Goal: Task Accomplishment & Management: Manage account settings

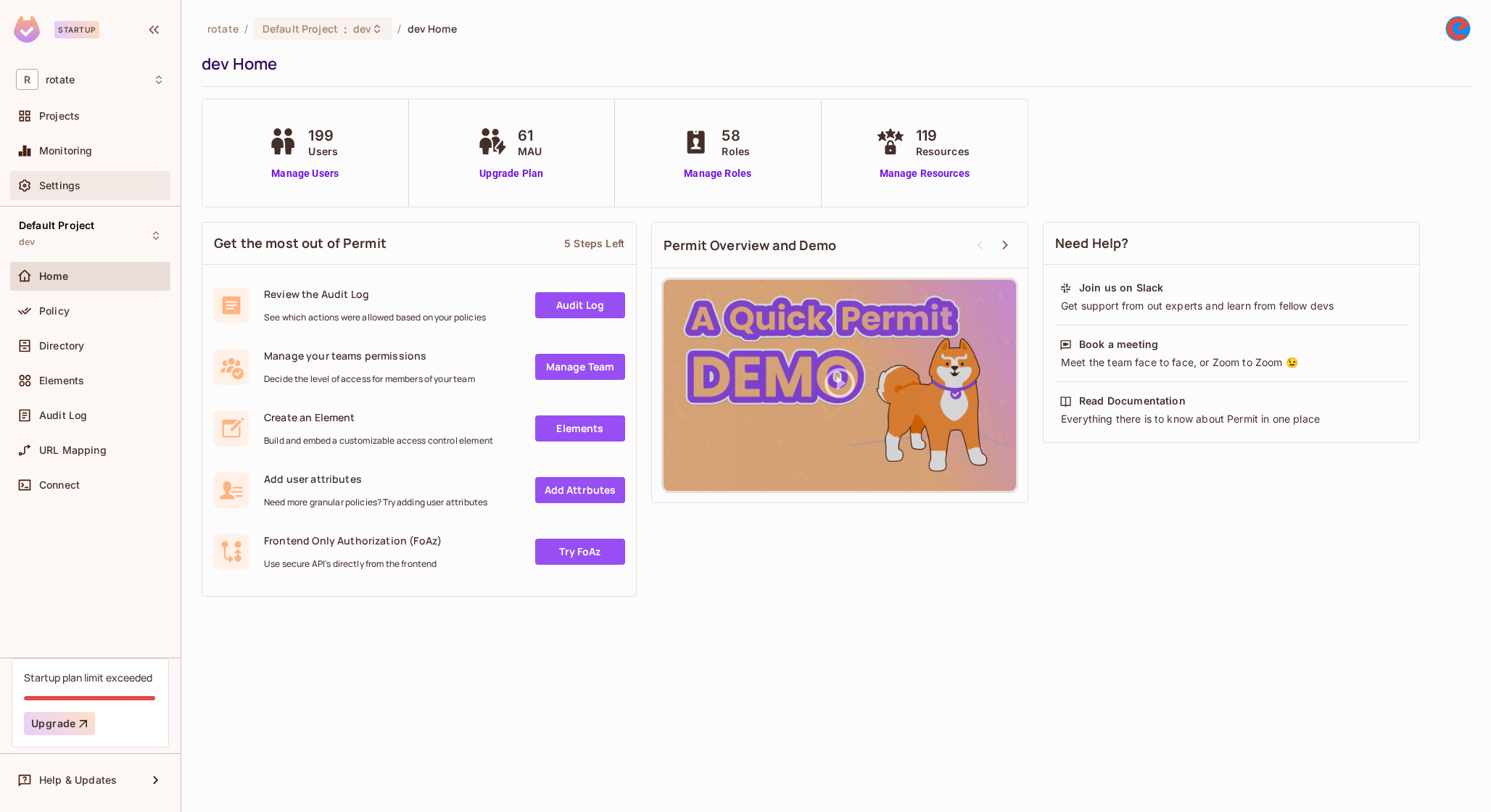
click at [65, 172] on div "Settings" at bounding box center [90, 185] width 160 height 29
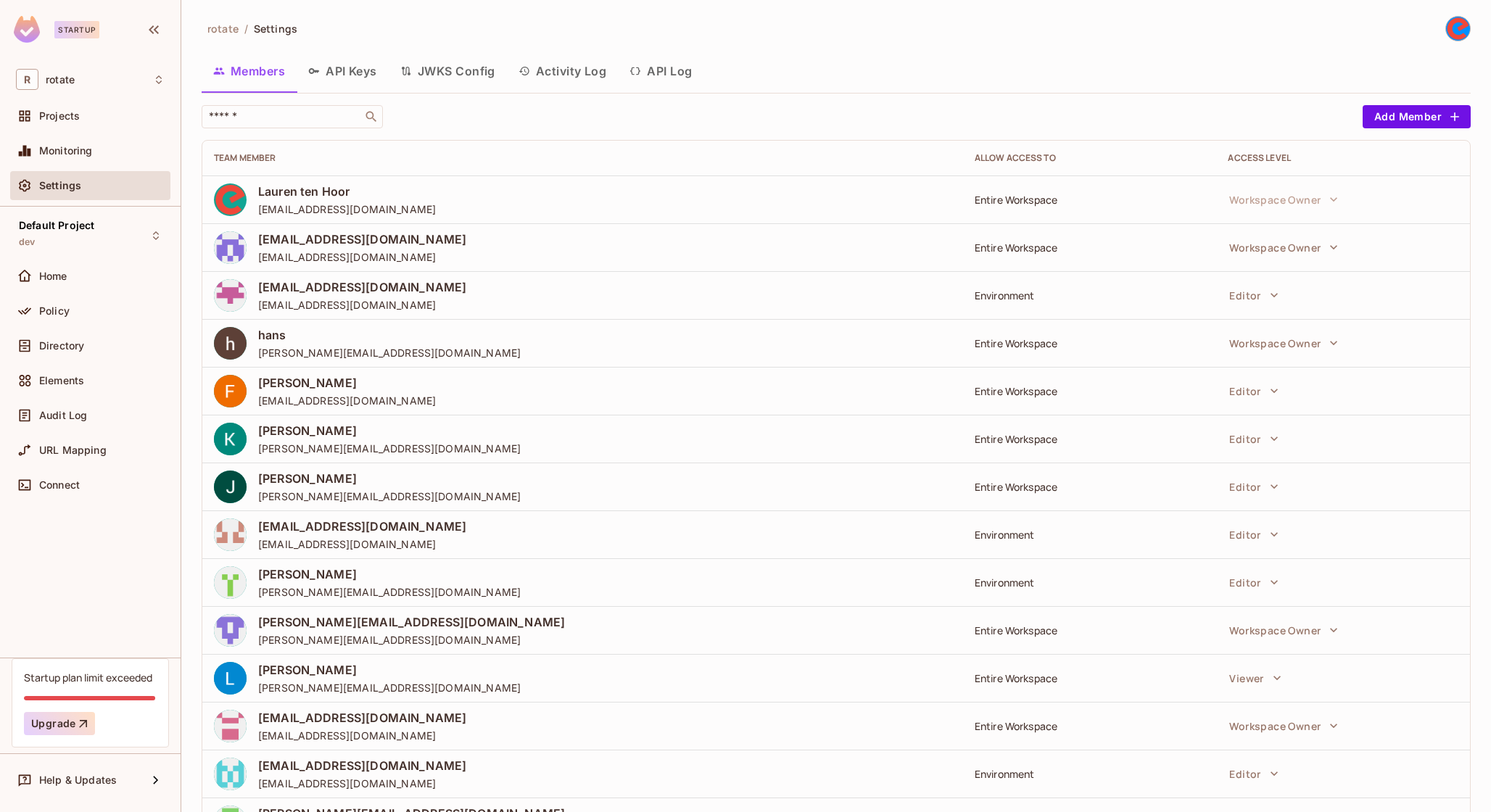
click at [340, 66] on button "API Keys" at bounding box center [342, 71] width 93 height 36
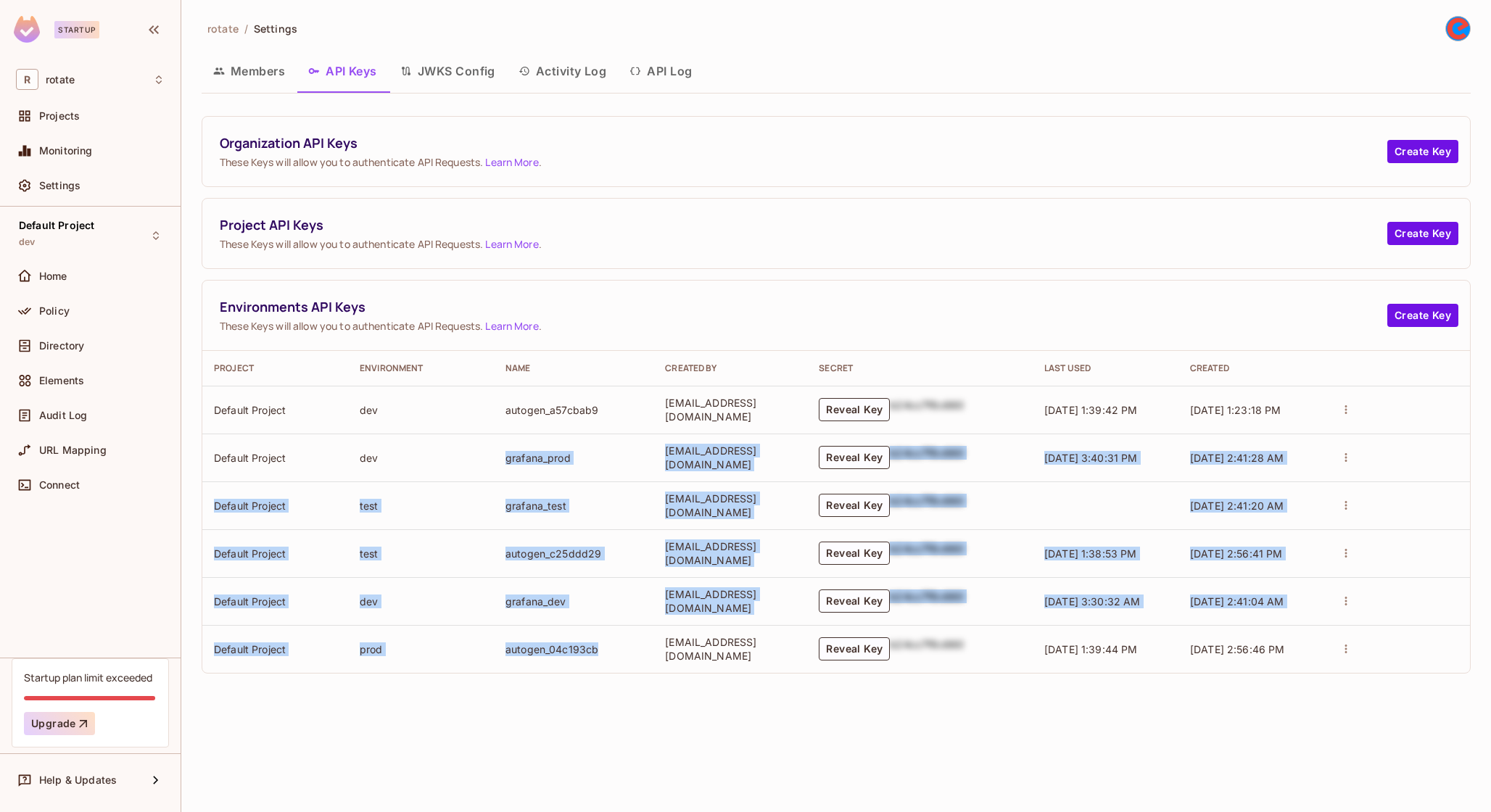
drag, startPoint x: 595, startPoint y: 665, endPoint x: 587, endPoint y: 438, distance: 227.1
click at [587, 438] on tbody "Default Project dev autogen_a57cbab9 [EMAIL_ADDRESS][DOMAIN_NAME] Reveal Key b2…" at bounding box center [836, 529] width 1268 height 288
click at [587, 438] on td "grafana_prod" at bounding box center [573, 458] width 159 height 48
drag, startPoint x: 1121, startPoint y: 413, endPoint x: 1127, endPoint y: 654, distance: 241.1
click at [1129, 655] on tbody "Default Project dev autogen_a57cbab9 [EMAIL_ADDRESS][DOMAIN_NAME] Reveal Key b2…" at bounding box center [836, 529] width 1268 height 288
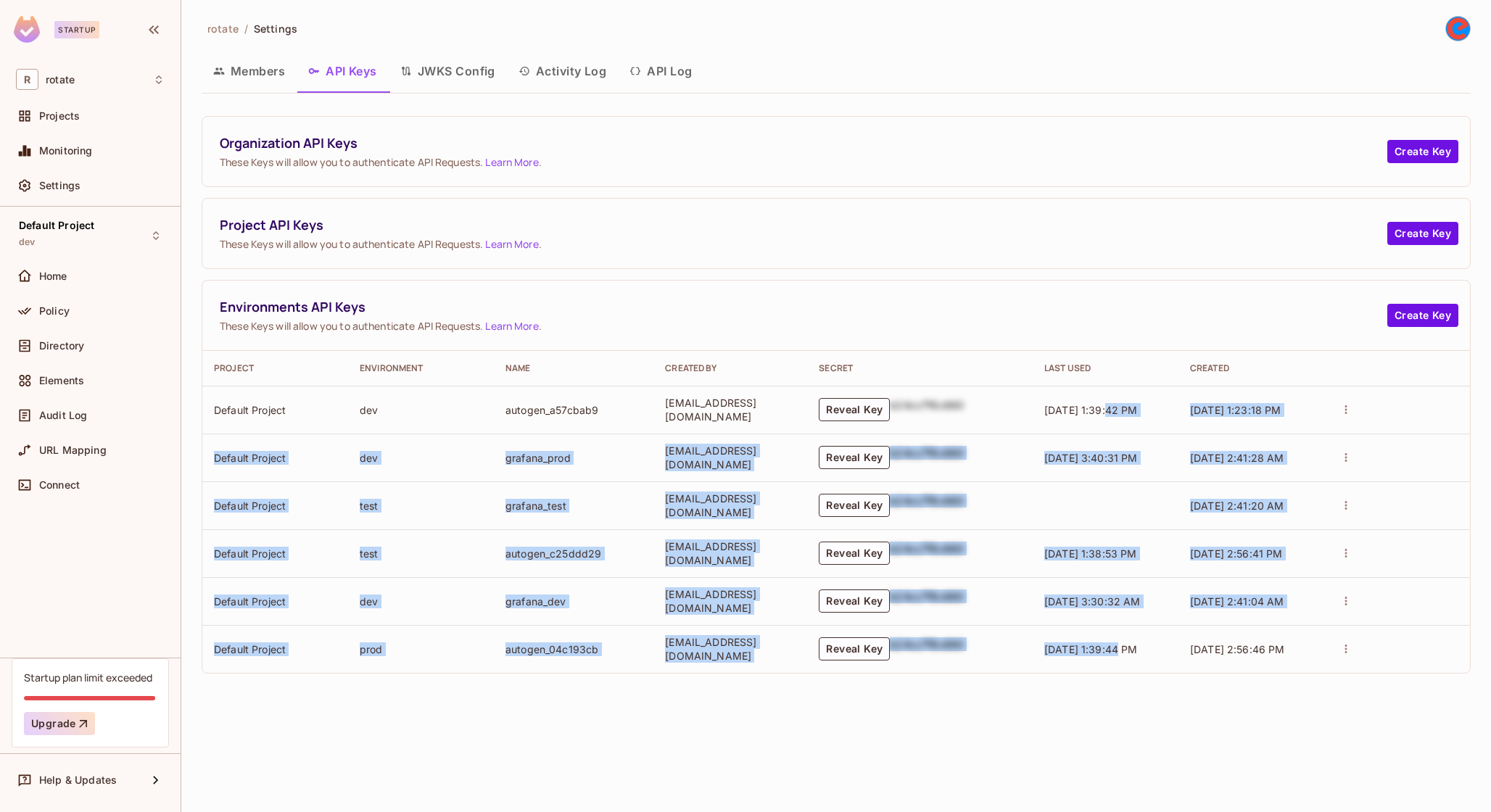
click at [1127, 654] on span "[DATE] 1:39:44 PM" at bounding box center [1091, 649] width 94 height 12
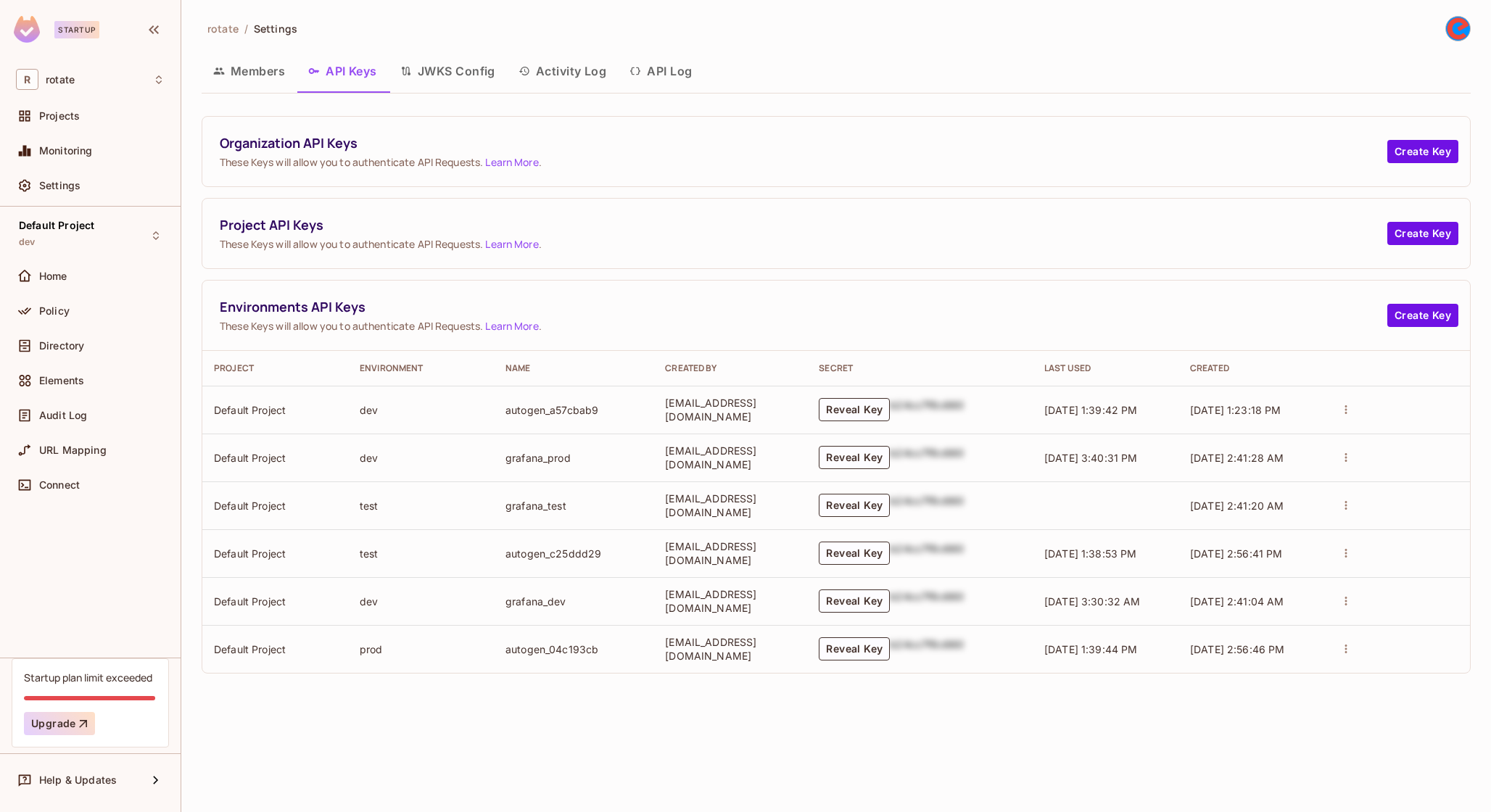
click at [573, 401] on td "autogen_a57cbab9" at bounding box center [573, 410] width 159 height 48
click at [665, 401] on td "[EMAIL_ADDRESS][DOMAIN_NAME]" at bounding box center [730, 410] width 153 height 48
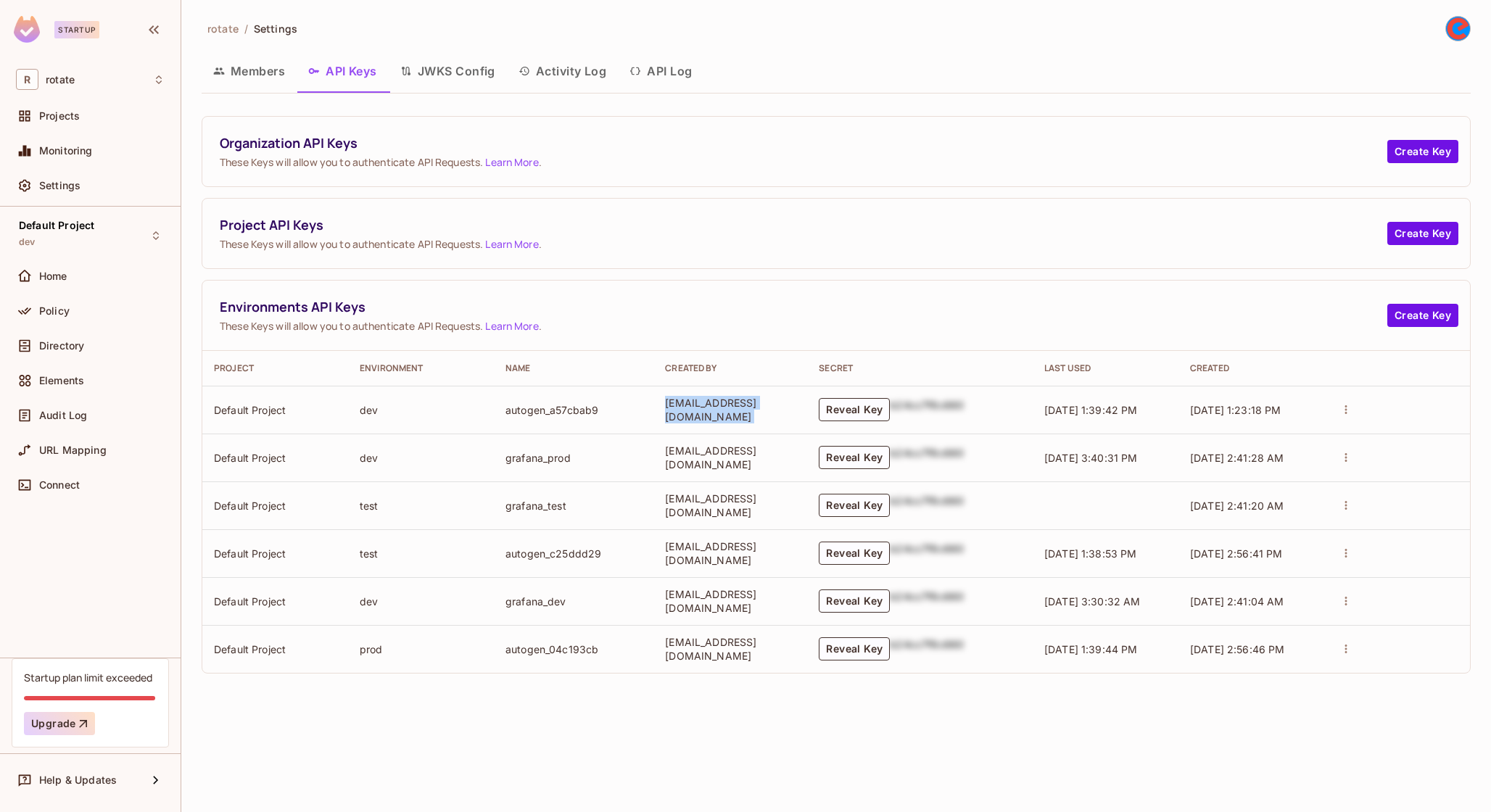
click at [665, 401] on td "[EMAIL_ADDRESS][DOMAIN_NAME]" at bounding box center [730, 410] width 153 height 48
click at [680, 373] on th "Created By" at bounding box center [730, 368] width 153 height 35
click at [94, 84] on div "R rotate" at bounding box center [90, 79] width 148 height 21
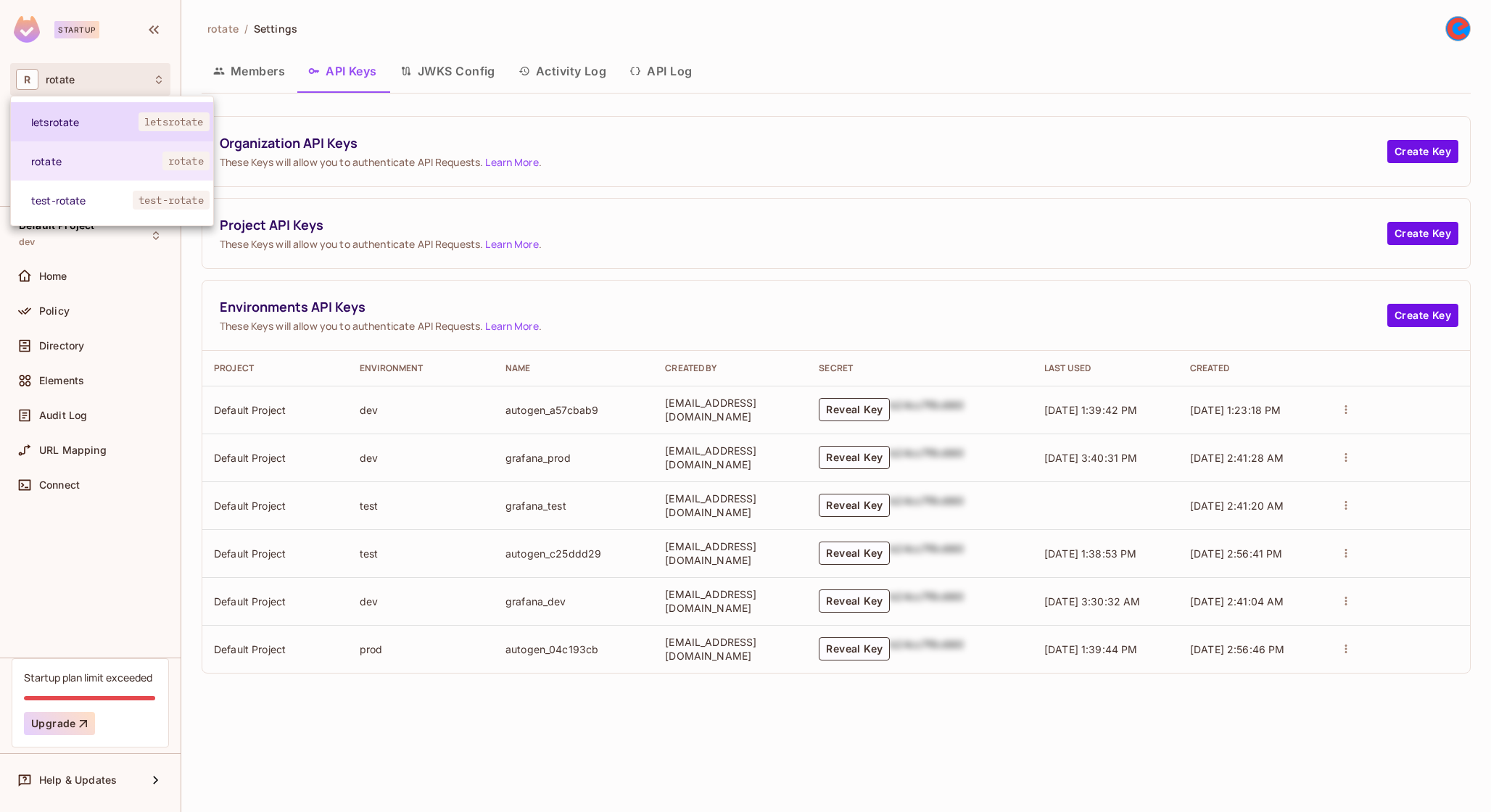
click at [107, 120] on span "letsrotate" at bounding box center [85, 122] width 107 height 14
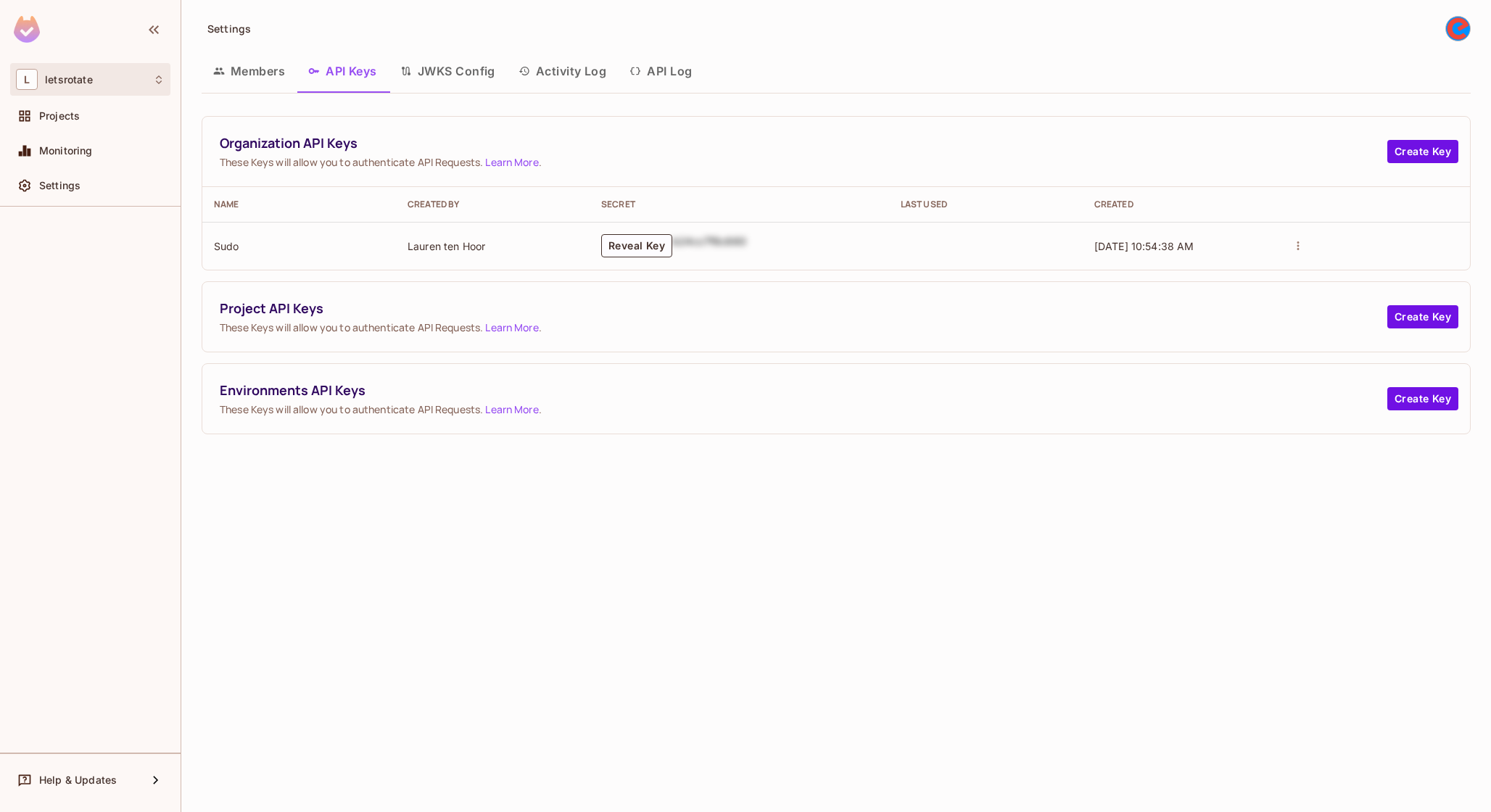
click at [110, 74] on div "L letsrotate" at bounding box center [90, 79] width 148 height 21
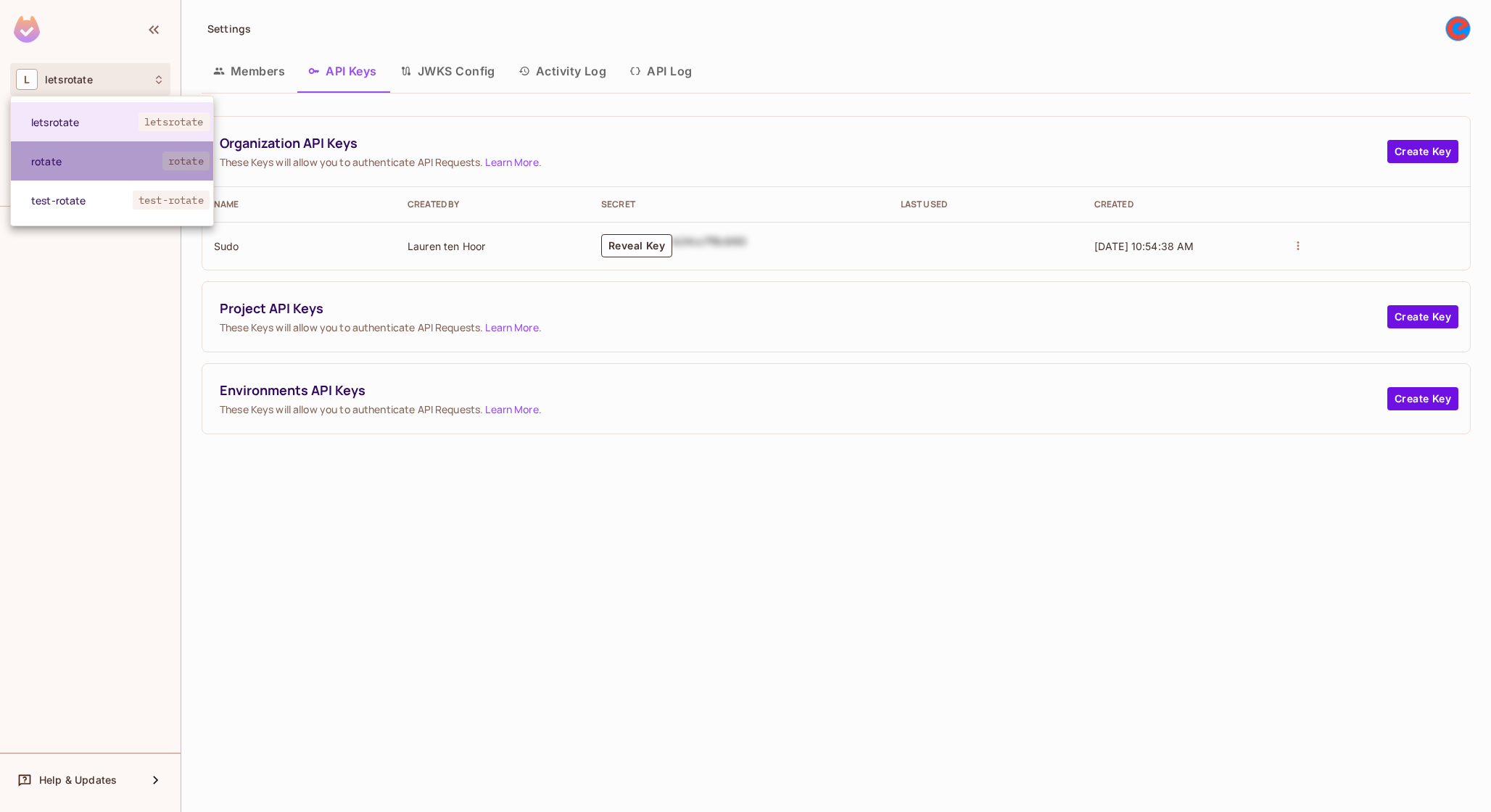
click at [117, 158] on span "rotate" at bounding box center [97, 161] width 131 height 14
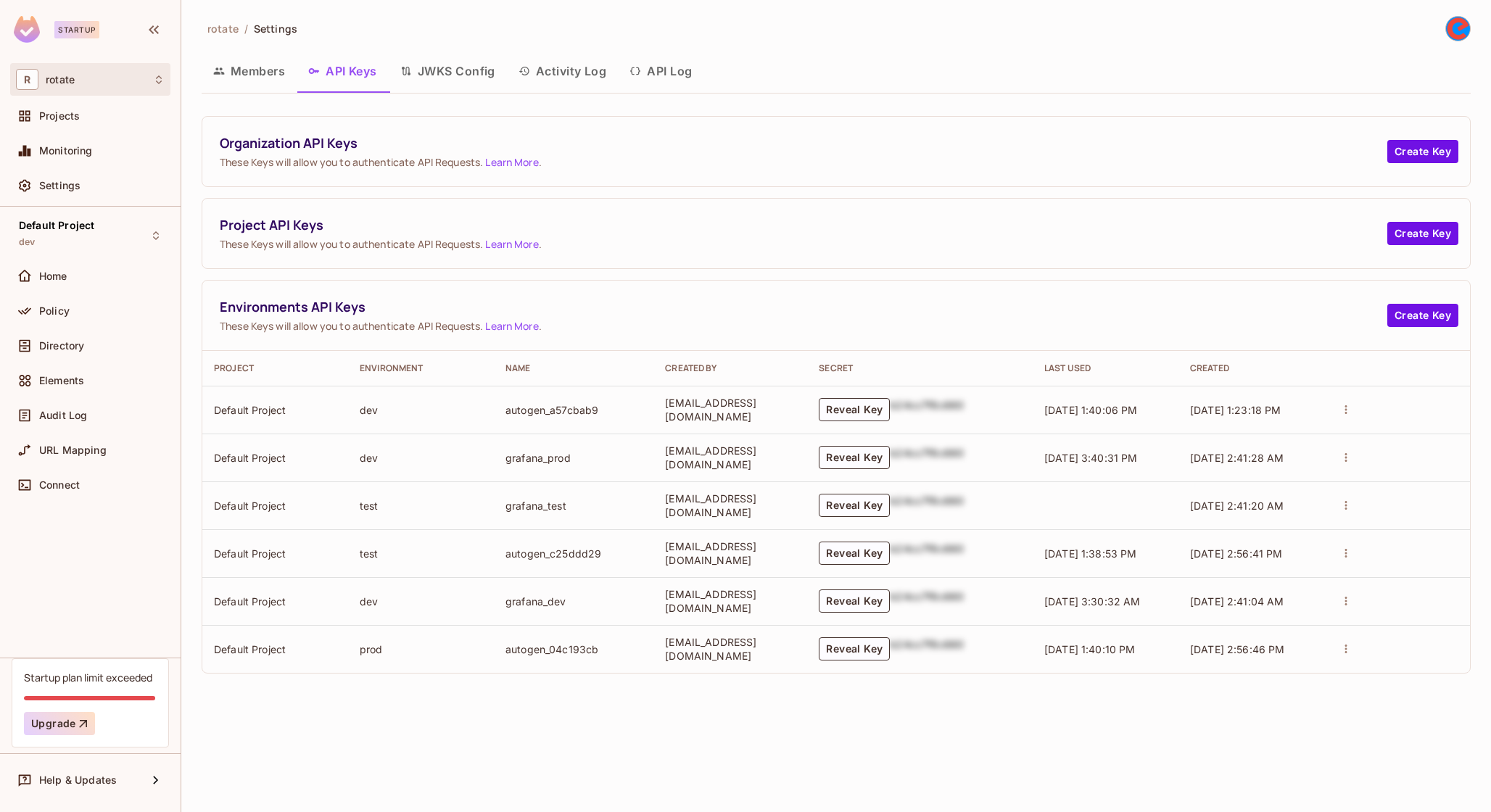
click at [119, 79] on div "R rotate" at bounding box center [90, 79] width 148 height 21
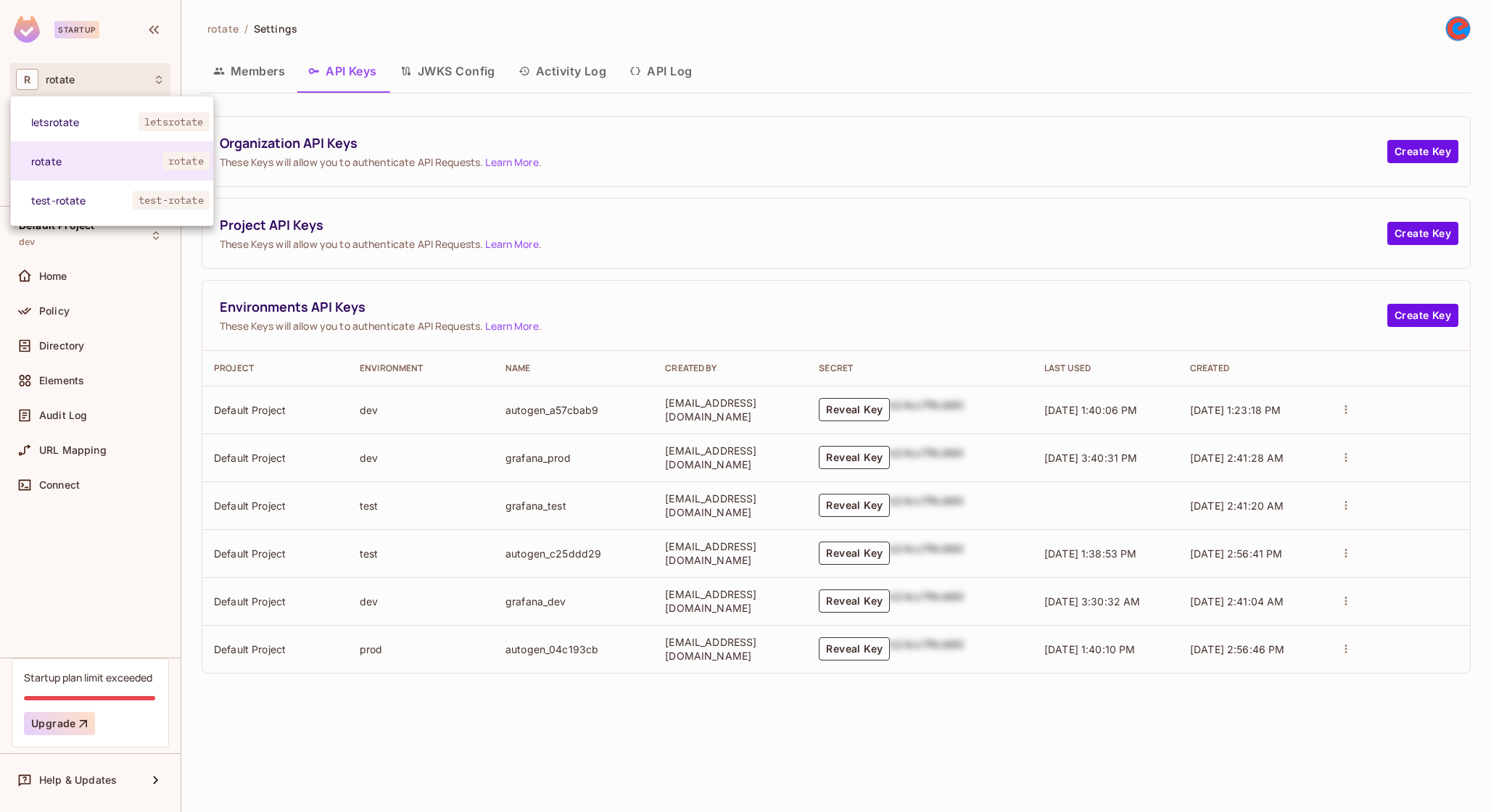
click at [441, 198] on div at bounding box center [746, 406] width 1491 height 812
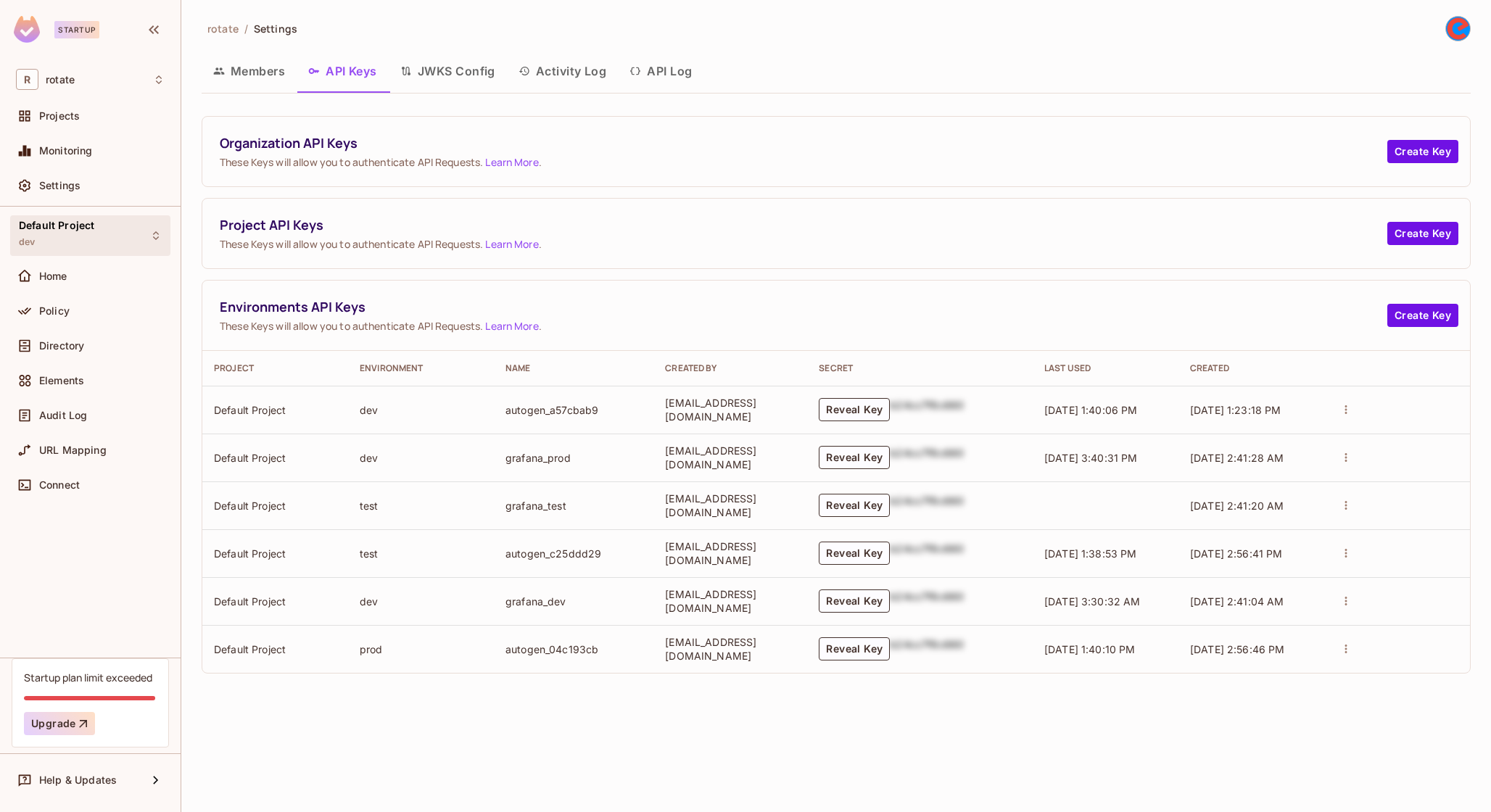
click at [116, 239] on div "Default Project dev" at bounding box center [90, 235] width 160 height 40
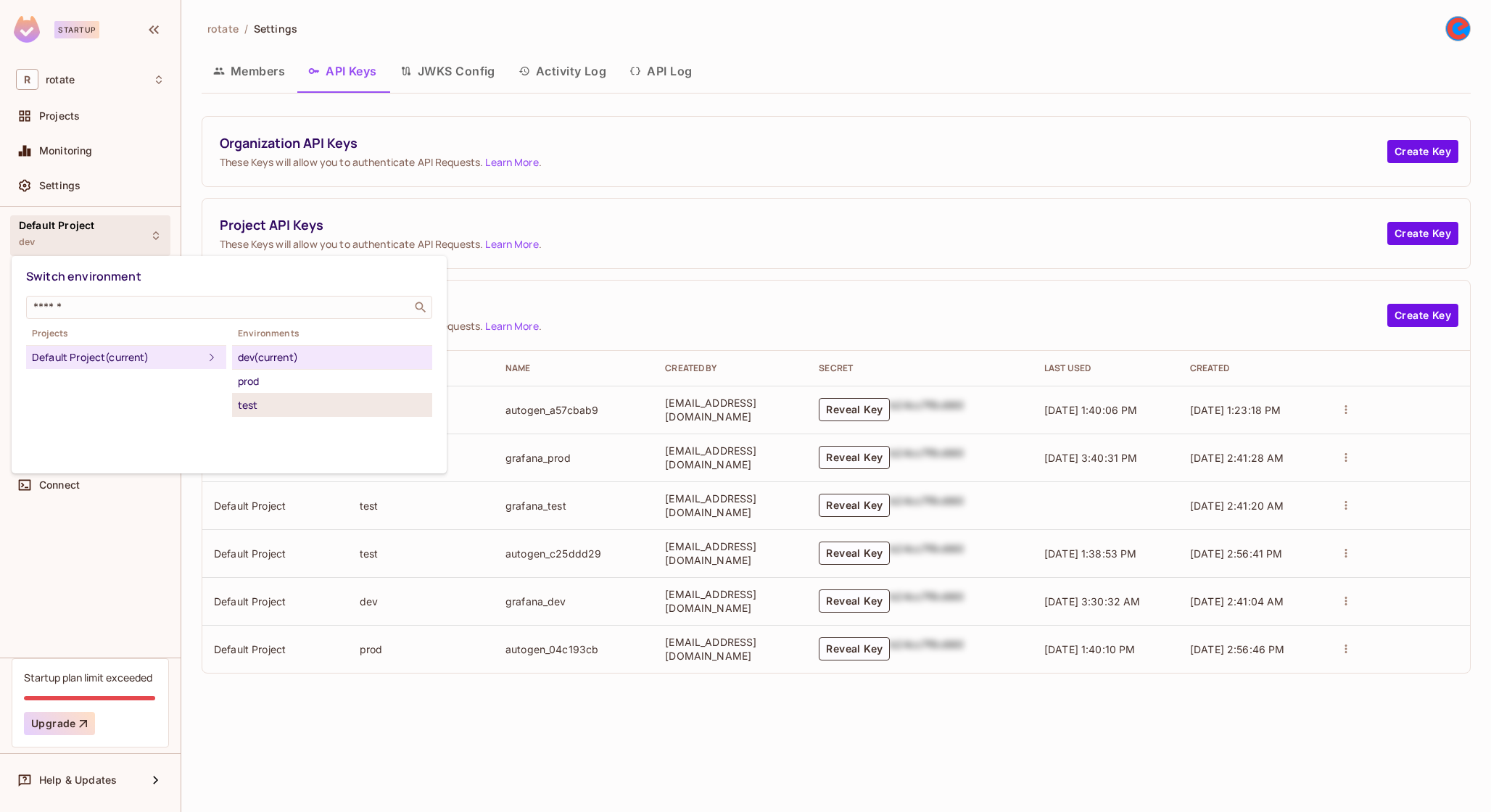
click at [316, 394] on li "test" at bounding box center [331, 405] width 200 height 23
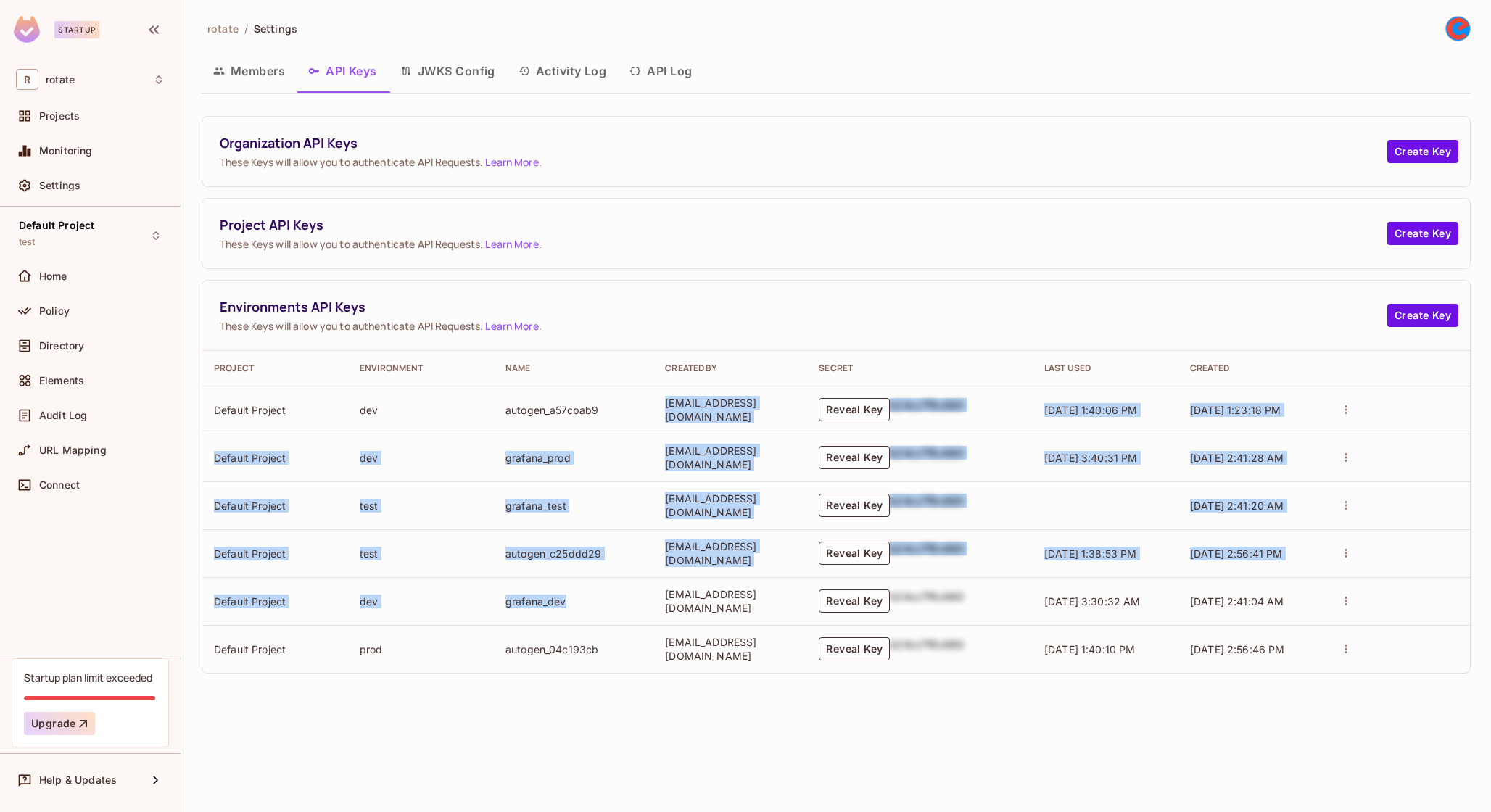
drag, startPoint x: 527, startPoint y: 424, endPoint x: 525, endPoint y: 616, distance: 192.0
click at [527, 621] on tbody "Default Project dev autogen_a57cbab9 [EMAIL_ADDRESS][DOMAIN_NAME] Reveal Key b2…" at bounding box center [836, 529] width 1268 height 288
click at [525, 616] on td "grafana_dev" at bounding box center [573, 601] width 159 height 48
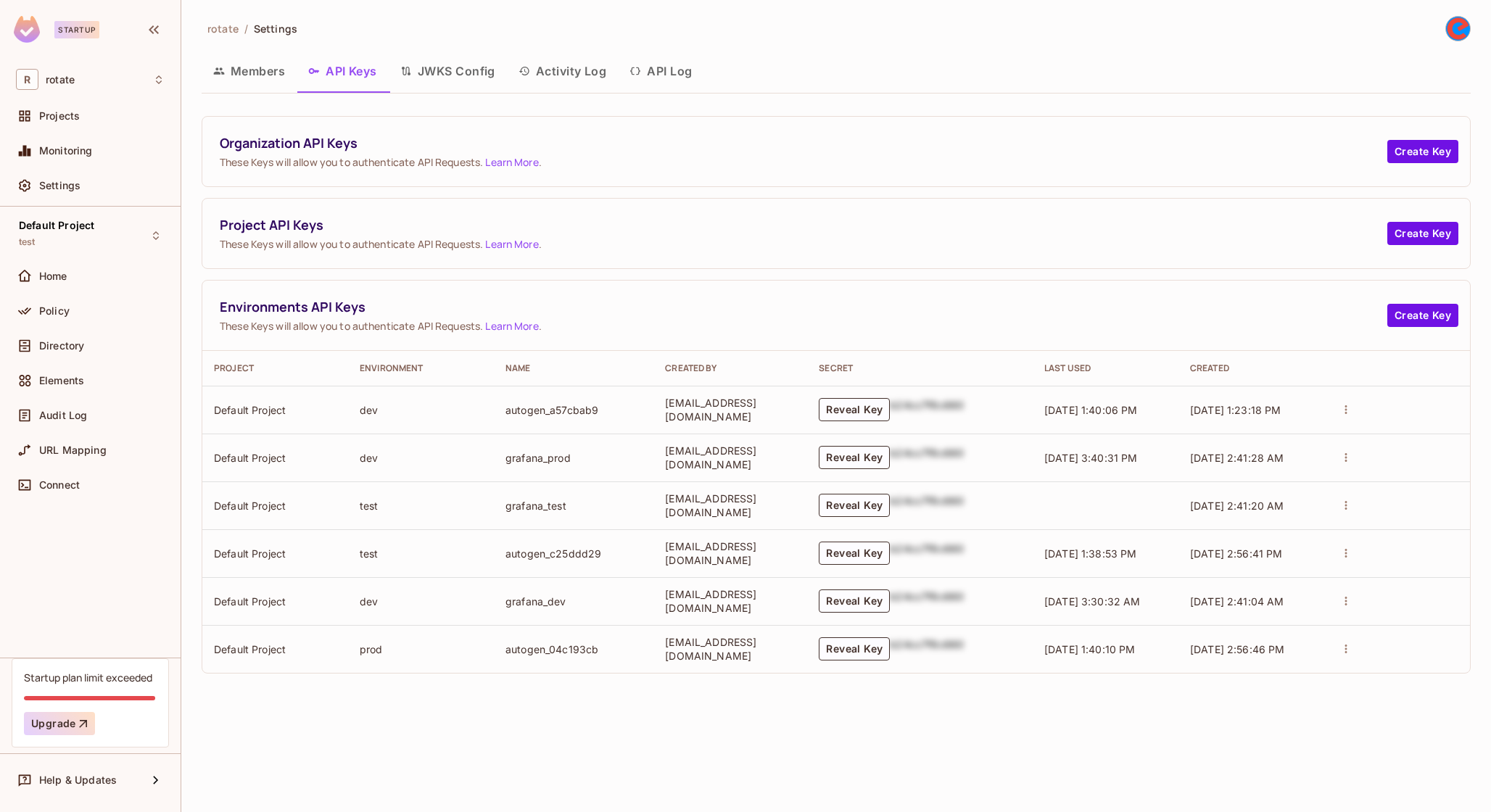
click at [339, 167] on span "These Keys will allow you to authenticate API Requests. Learn More ." at bounding box center [803, 162] width 1168 height 14
click at [116, 234] on div "Default Project test" at bounding box center [90, 235] width 160 height 40
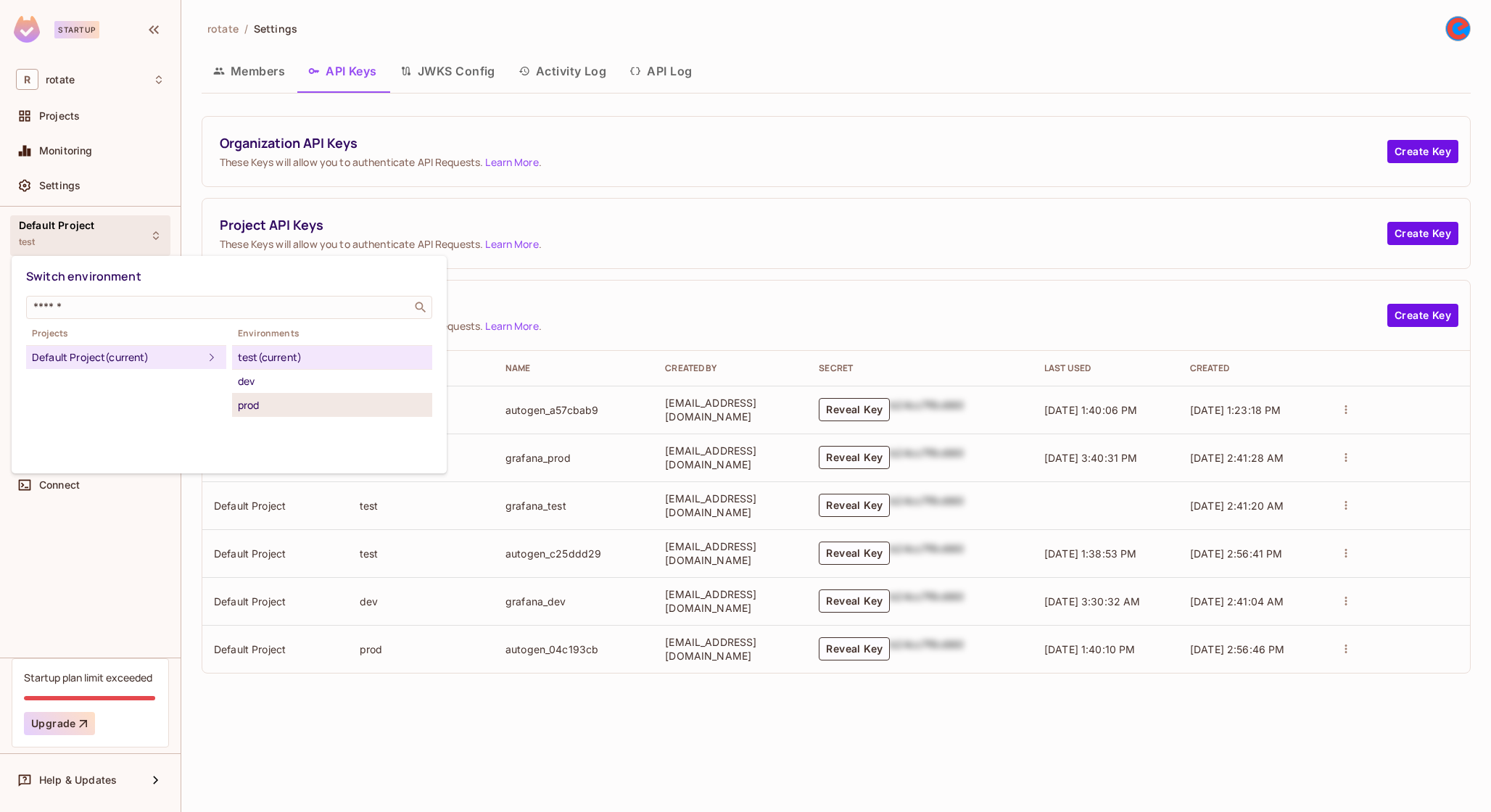
click at [286, 406] on div "prod" at bounding box center [331, 405] width 188 height 17
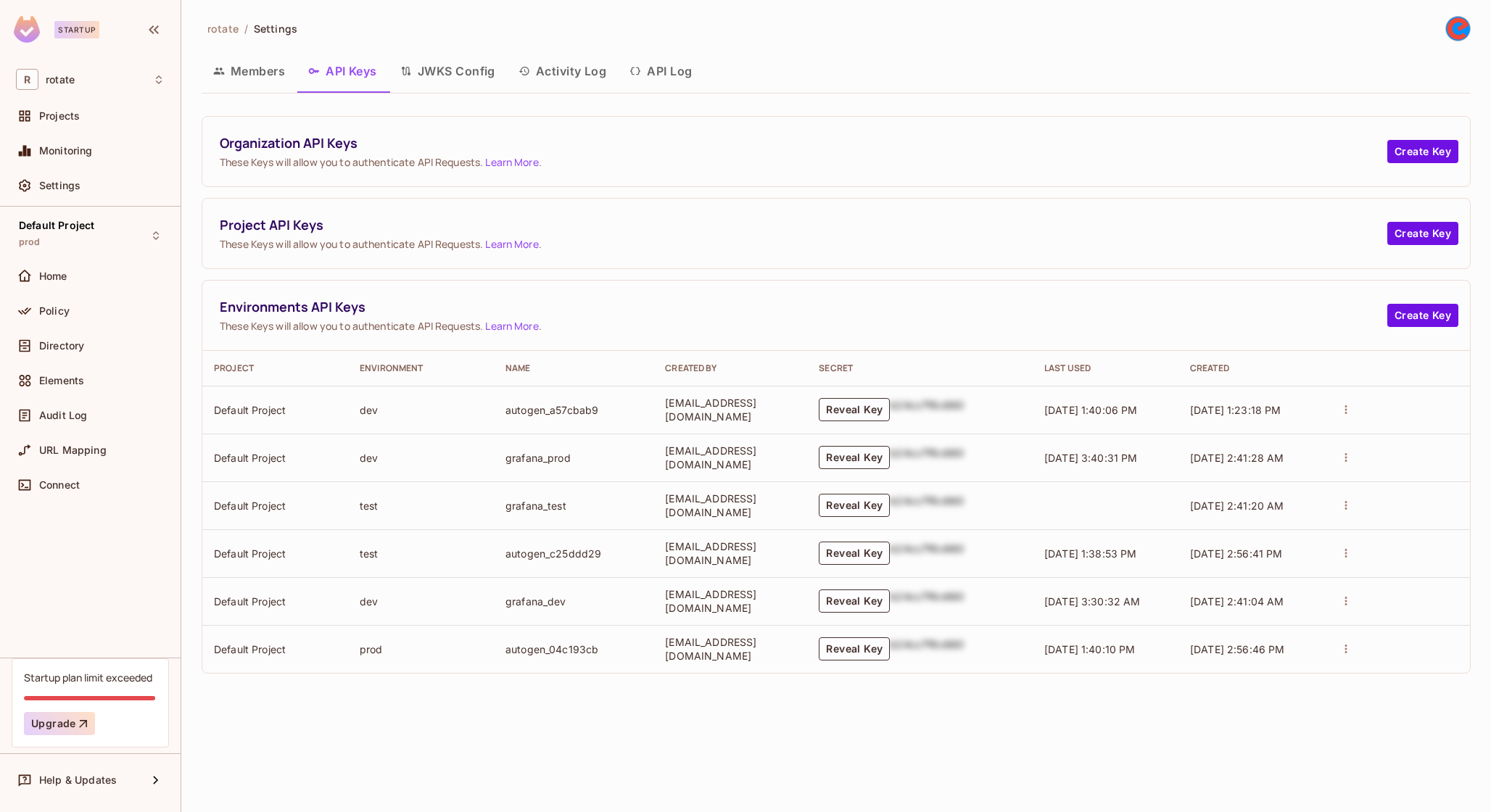
click at [573, 653] on td "autogen_04c193cb" at bounding box center [573, 649] width 159 height 48
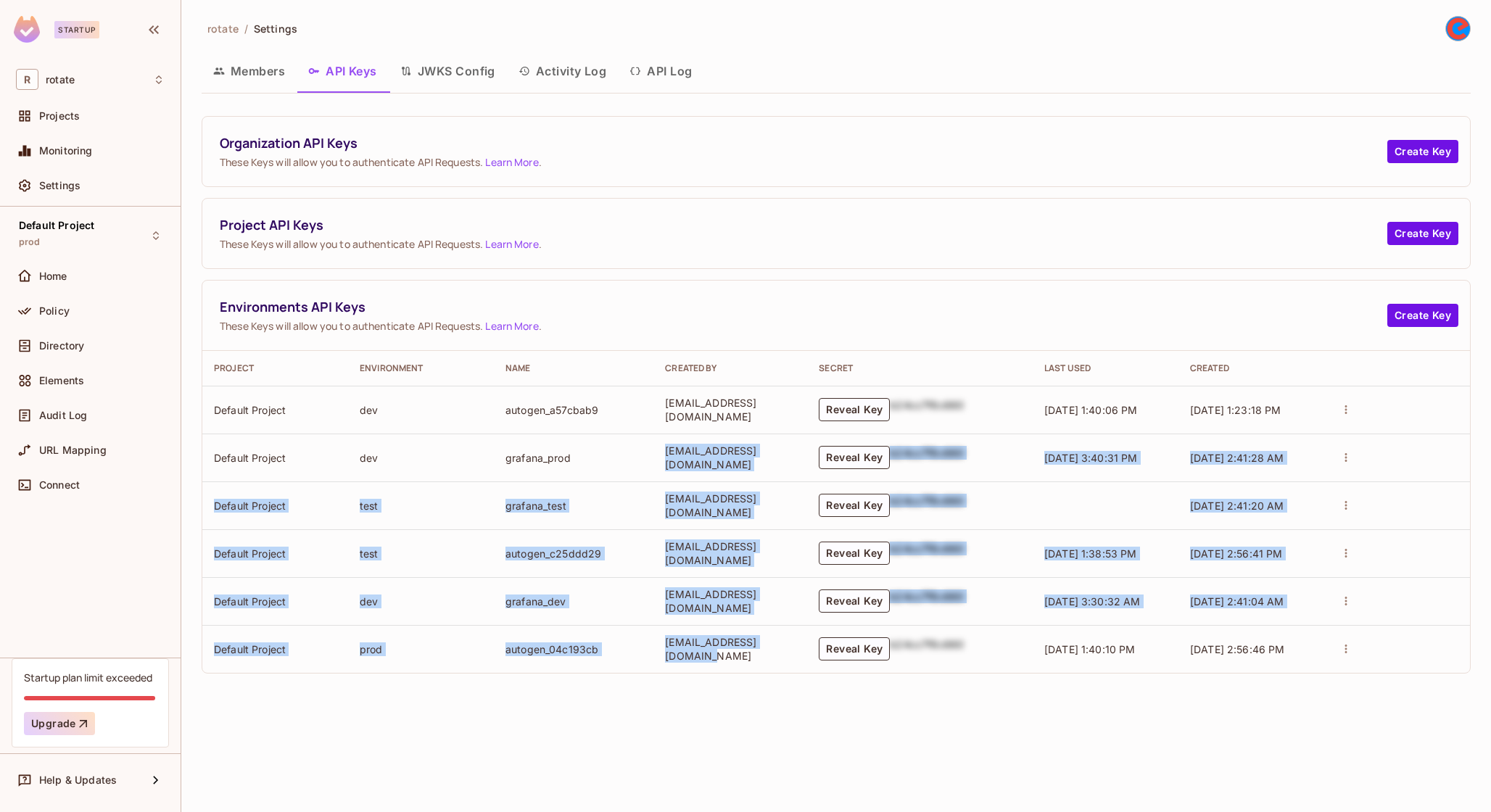
drag, startPoint x: 674, startPoint y: 434, endPoint x: 708, endPoint y: 660, distance: 228.5
click at [708, 660] on tbody "Default Project dev autogen_a57cbab9 [EMAIL_ADDRESS][DOMAIN_NAME] Reveal Key b2…" at bounding box center [836, 529] width 1268 height 288
click at [708, 660] on td "[EMAIL_ADDRESS][DOMAIN_NAME]" at bounding box center [730, 649] width 153 height 48
drag, startPoint x: 708, startPoint y: 660, endPoint x: 691, endPoint y: 480, distance: 180.8
click at [691, 482] on tbody "Default Project dev autogen_a57cbab9 [EMAIL_ADDRESS][DOMAIN_NAME] Reveal Key b2…" at bounding box center [836, 529] width 1268 height 288
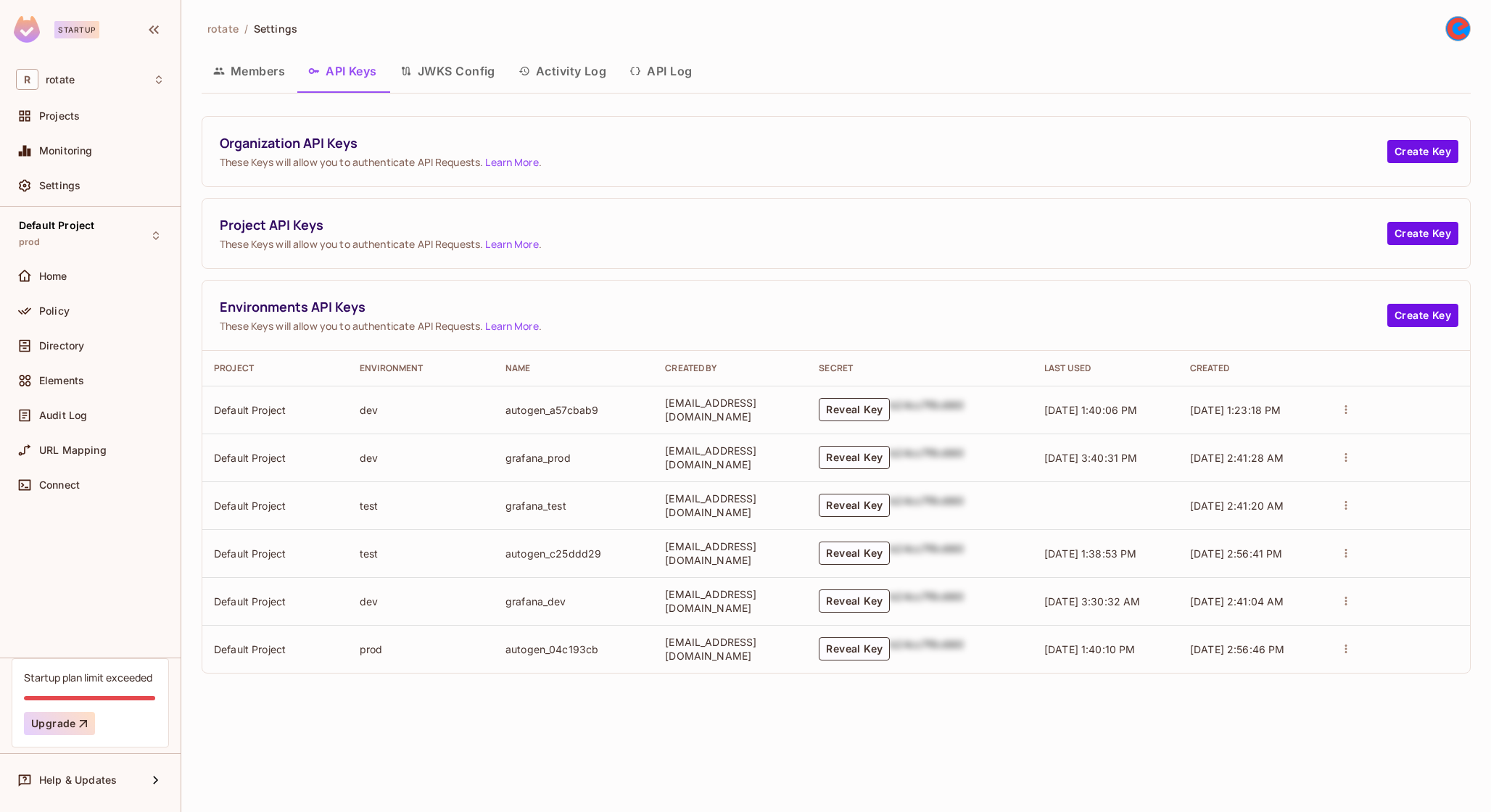
click at [691, 480] on td "[EMAIL_ADDRESS][DOMAIN_NAME]" at bounding box center [730, 458] width 153 height 48
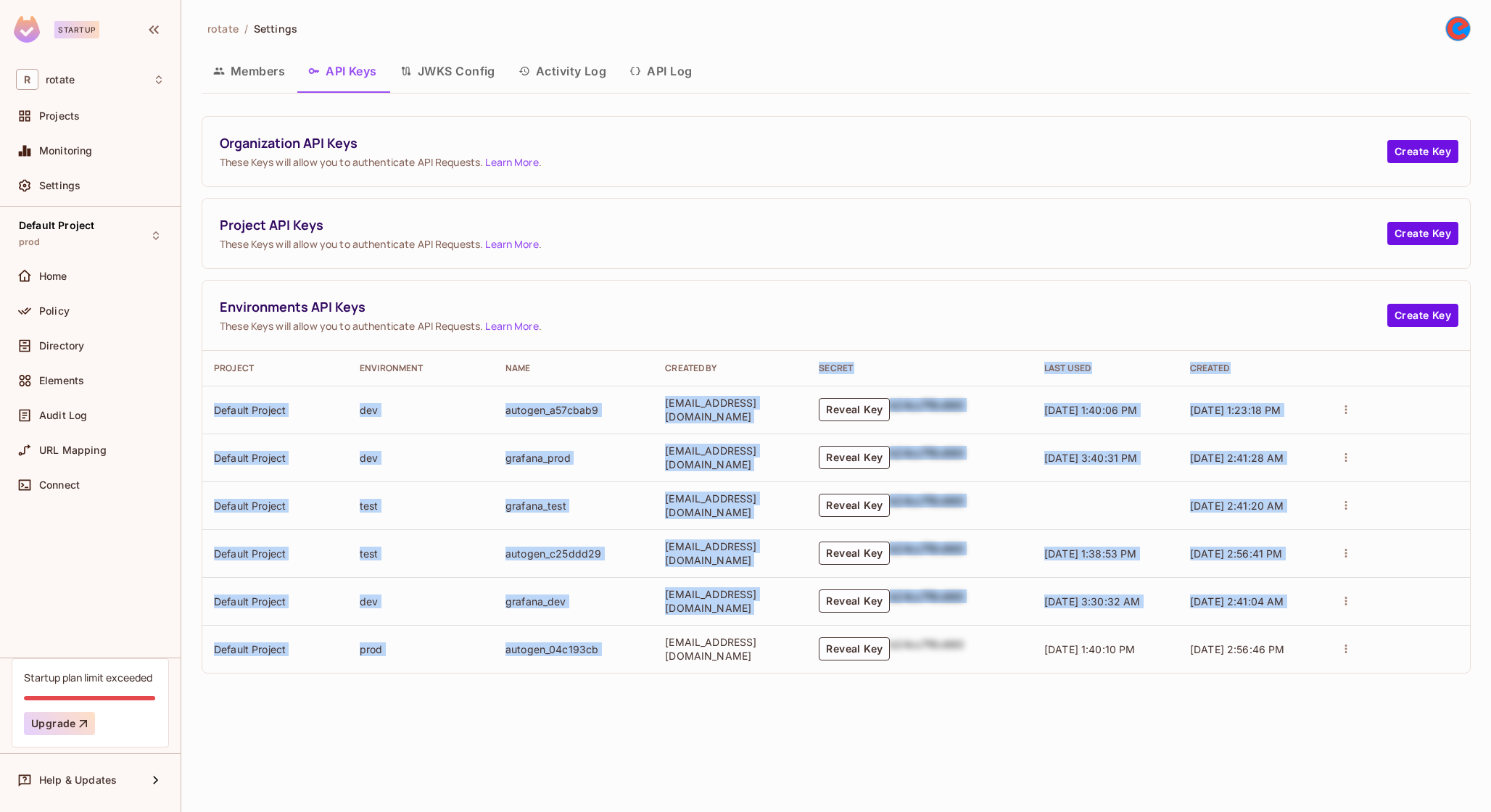
drag, startPoint x: 683, startPoint y: 378, endPoint x: 721, endPoint y: 631, distance: 255.8
click at [721, 631] on table "Project Environment Name Created By Secret Last Used Created Default Project de…" at bounding box center [836, 512] width 1268 height 322
click at [721, 631] on td "[EMAIL_ADDRESS][DOMAIN_NAME]" at bounding box center [730, 649] width 153 height 48
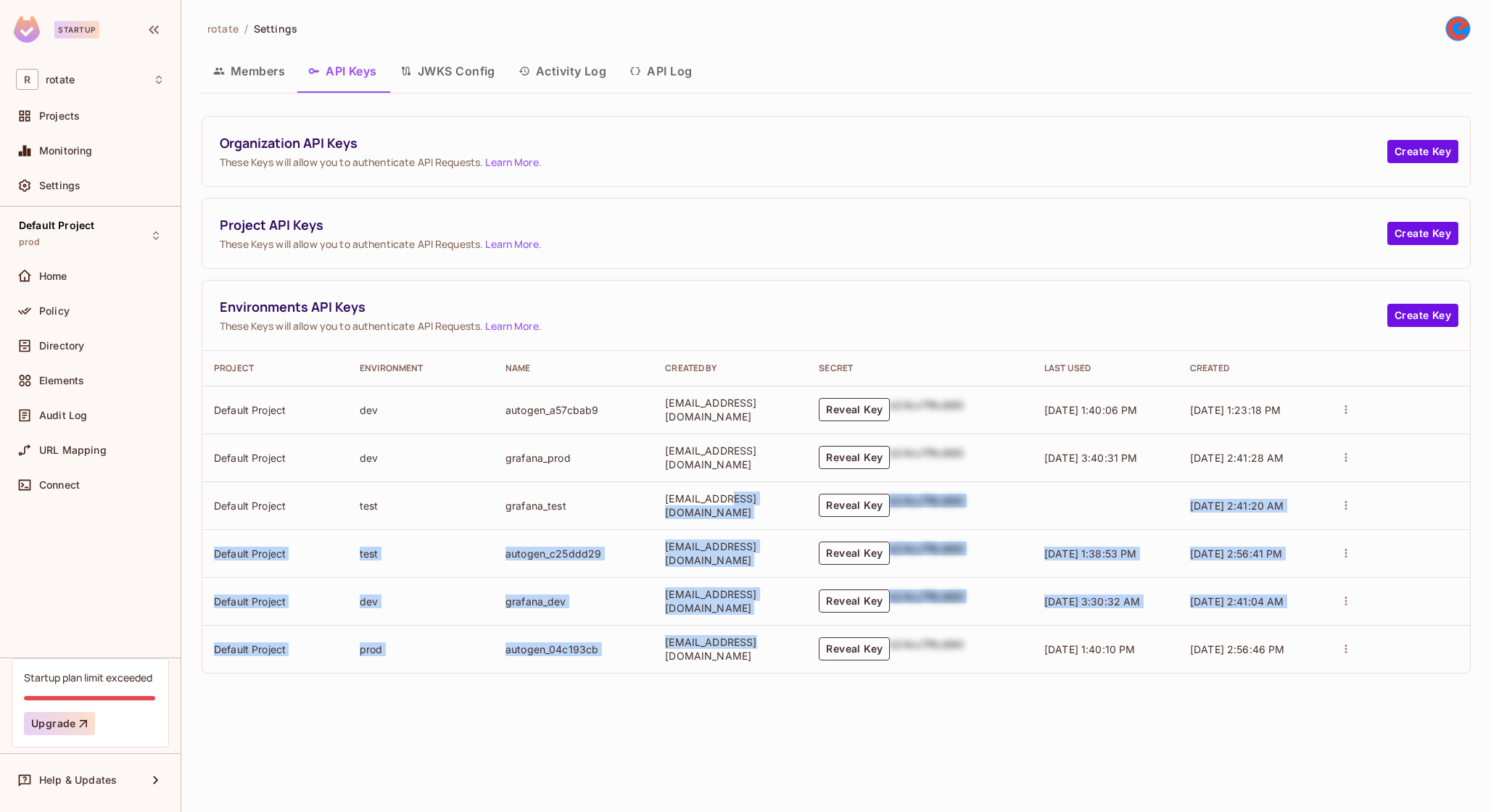
drag, startPoint x: 728, startPoint y: 652, endPoint x: 709, endPoint y: 491, distance: 162.1
click at [710, 495] on tbody "Default Project dev autogen_a57cbab9 [EMAIL_ADDRESS][DOMAIN_NAME] Reveal Key b2…" at bounding box center [836, 529] width 1268 height 288
click at [709, 491] on td "[EMAIL_ADDRESS][DOMAIN_NAME]" at bounding box center [730, 506] width 153 height 48
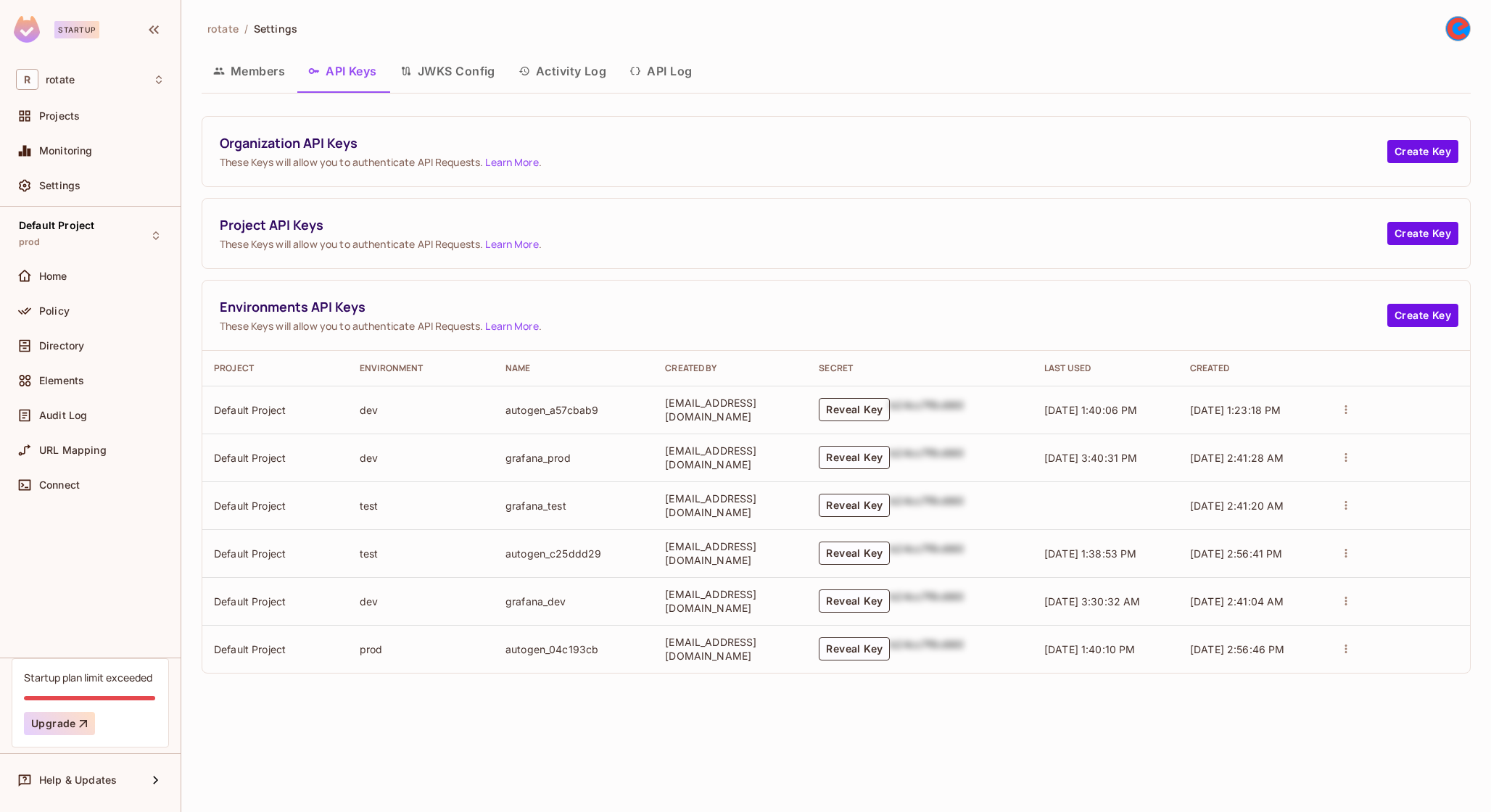
click at [875, 417] on button "Reveal Key" at bounding box center [854, 409] width 71 height 23
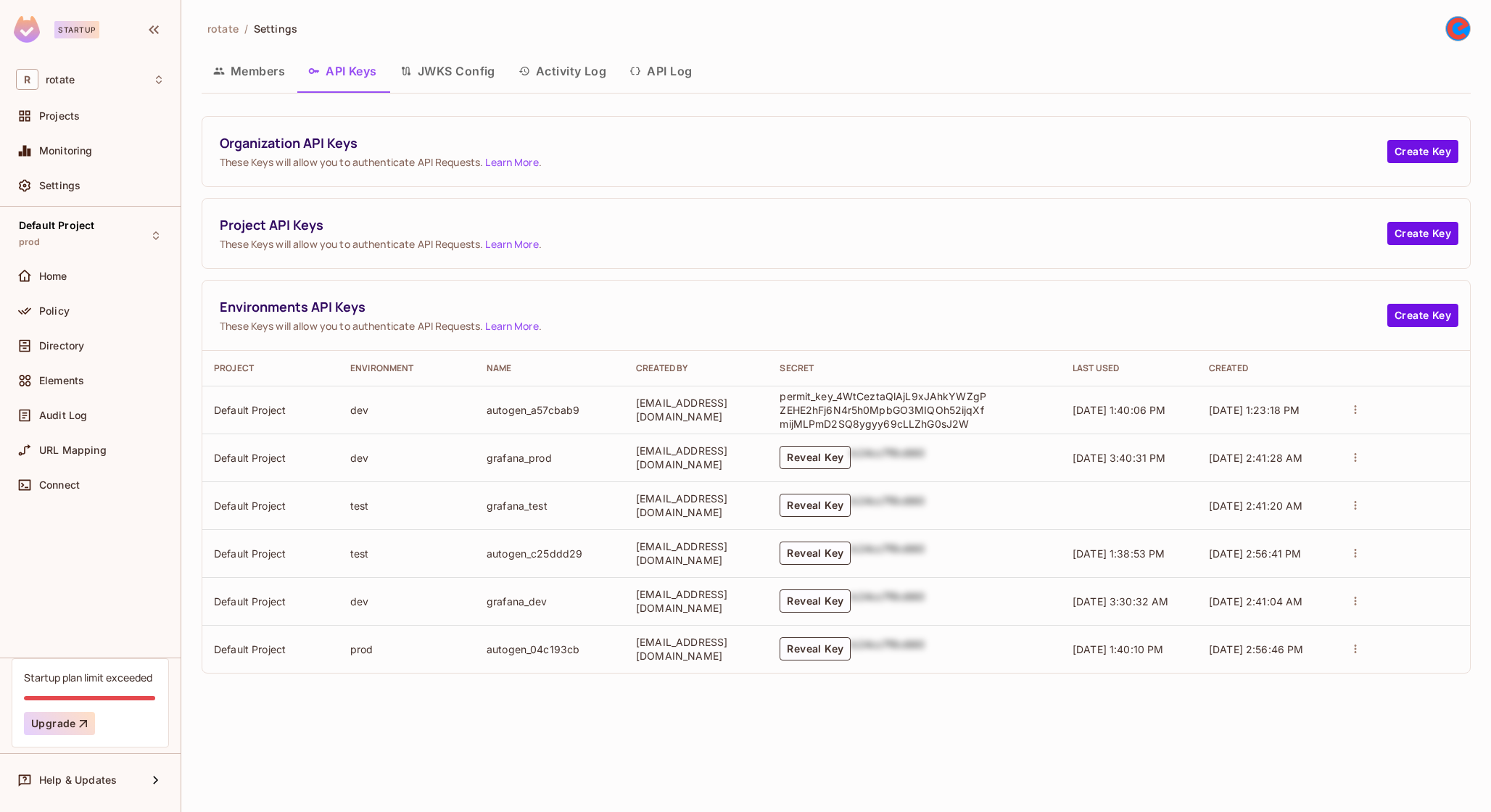
click at [844, 461] on button "Reveal Key" at bounding box center [814, 457] width 71 height 23
click at [902, 471] on p "permit_key_X9Zdn8MMydrp5r1o2KFJ0hzNOZgR4uL3axpJLVOYCRtMuOAPT1aTg8aVzO04zPXpOYwi…" at bounding box center [884, 458] width 210 height 42
click at [788, 458] on td "permit_key_X9Zdn8MMydrp5r1o2KFJ0hzNOZgR4uL3axpJLVOYCRtMuOAPT1aTg8aVzO04zPXpOYwi…" at bounding box center [915, 458] width 293 height 48
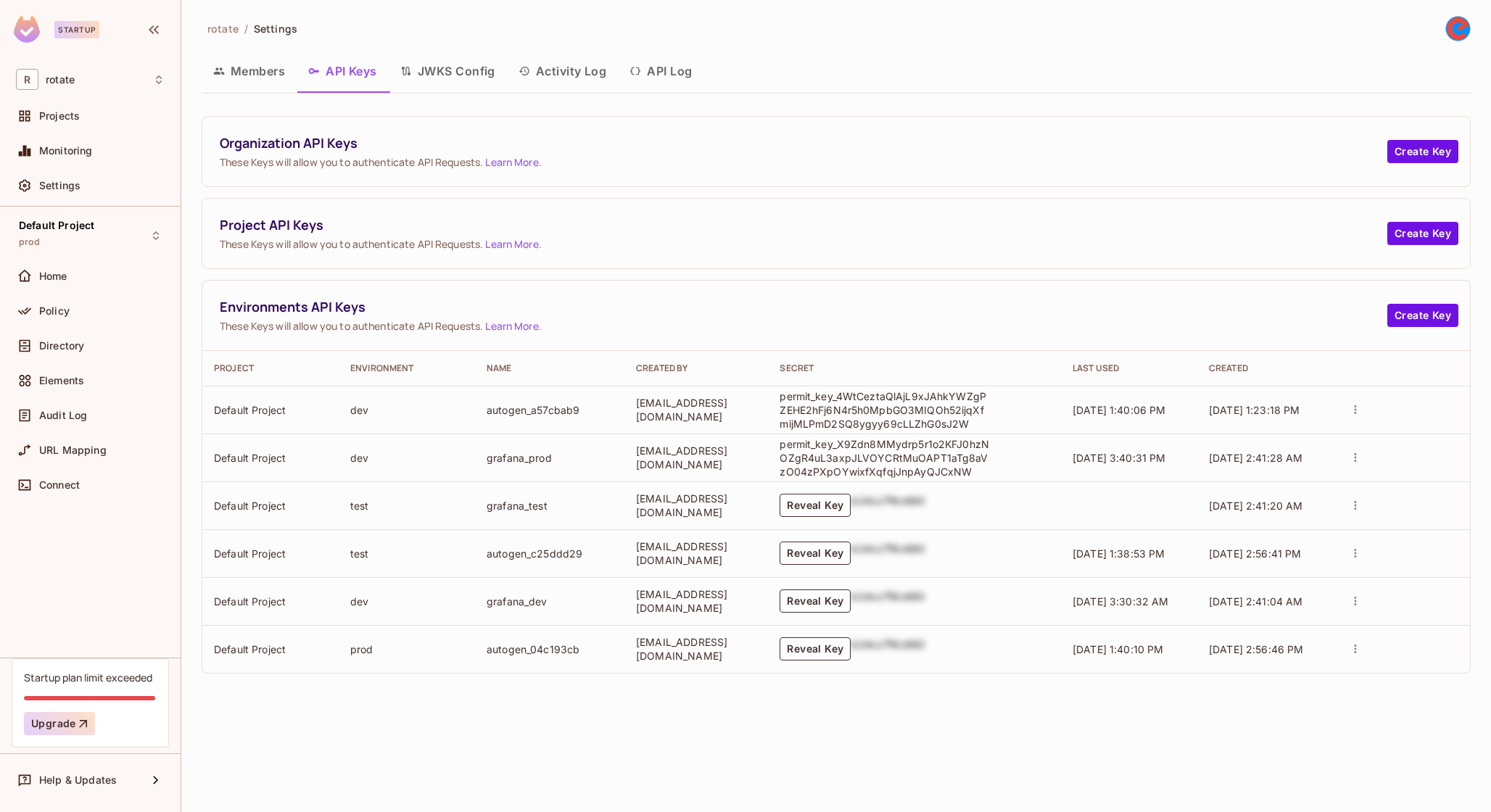
click at [730, 425] on td "[EMAIL_ADDRESS][DOMAIN_NAME]" at bounding box center [696, 410] width 143 height 48
click at [788, 432] on td "permit_key_4WtCeztaQlAjL9xJAhkYWZgPZEHE2hFj6N4r5h0MpbGO3MIQOh52ijqXfmijMLPmD2SQ…" at bounding box center [915, 410] width 293 height 48
click at [819, 389] on p "permit_key_4WtCeztaQlAjL9xJAhkYWZgPZEHE2hFj6N4r5h0MpbGO3MIQOh52ijqXfmijMLPmD2SQ…" at bounding box center [884, 410] width 210 height 42
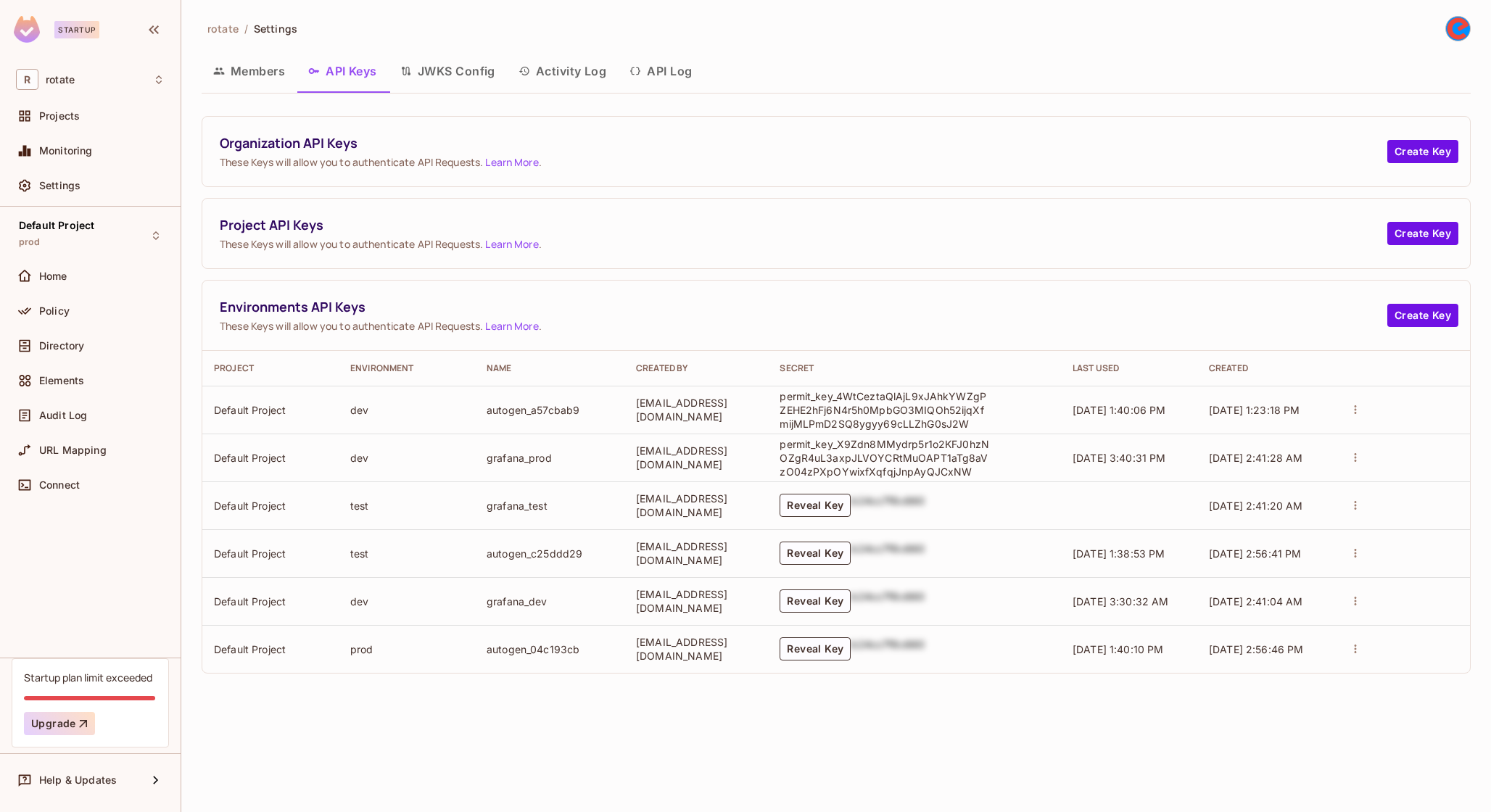
click at [742, 393] on td "[EMAIL_ADDRESS][DOMAIN_NAME]" at bounding box center [696, 410] width 143 height 48
click at [768, 407] on td "[EMAIL_ADDRESS][DOMAIN_NAME]" at bounding box center [696, 410] width 143 height 48
click at [824, 402] on p "permit_key_4WtCeztaQlAjL9xJAhkYWZgPZEHE2hFj6N4r5h0MpbGO3MIQOh52ijqXfmijMLPmD2SQ…" at bounding box center [884, 410] width 210 height 42
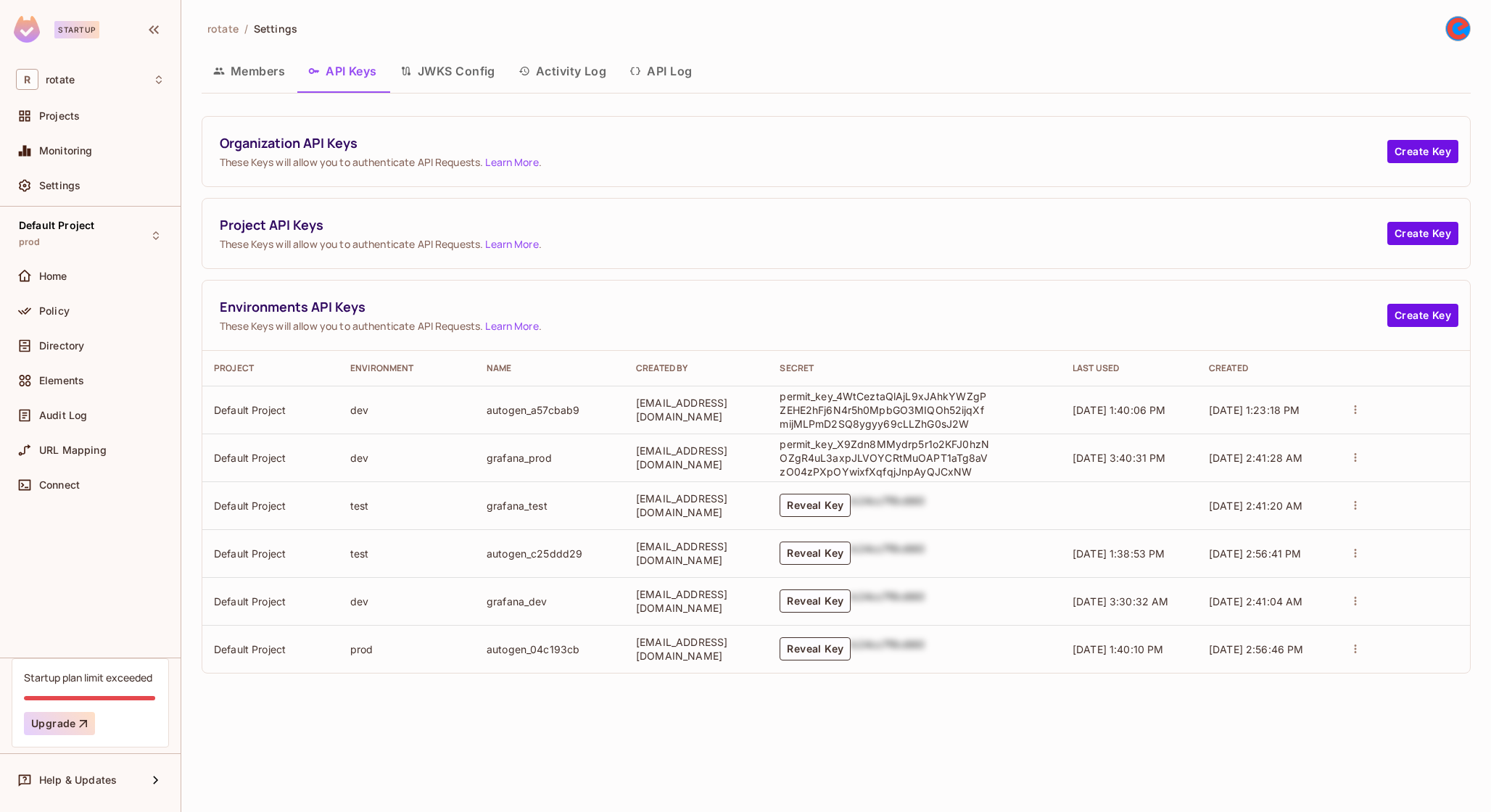
click at [551, 405] on td "autogen_a57cbab9" at bounding box center [549, 410] width 149 height 48
click at [559, 405] on td "autogen_a57cbab9" at bounding box center [549, 410] width 149 height 48
click at [546, 407] on td "autogen_a57cbab9" at bounding box center [549, 410] width 149 height 48
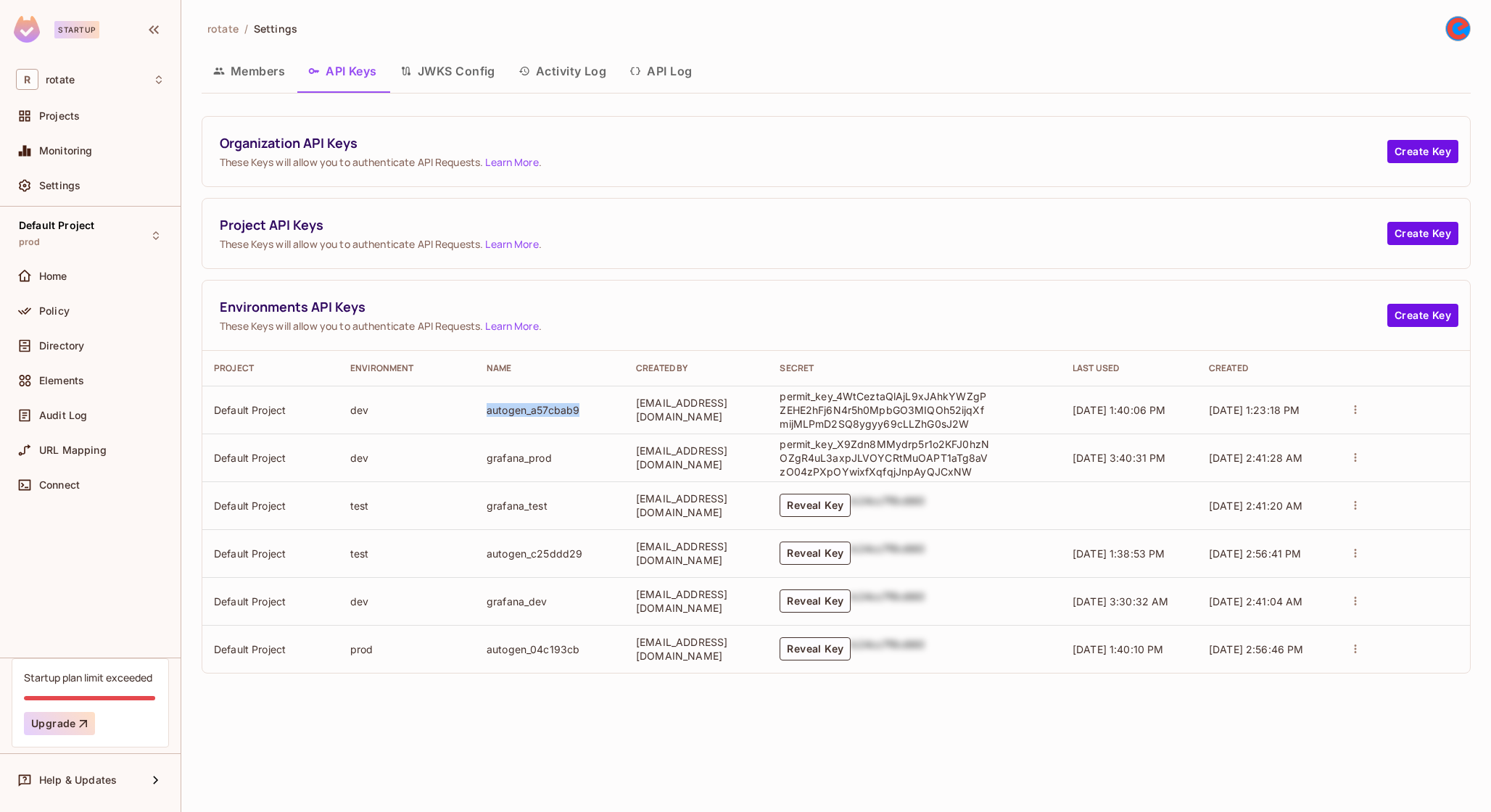
click at [546, 407] on td "autogen_a57cbab9" at bounding box center [549, 410] width 149 height 48
click at [592, 410] on td "autogen_a57cbab9" at bounding box center [549, 410] width 149 height 48
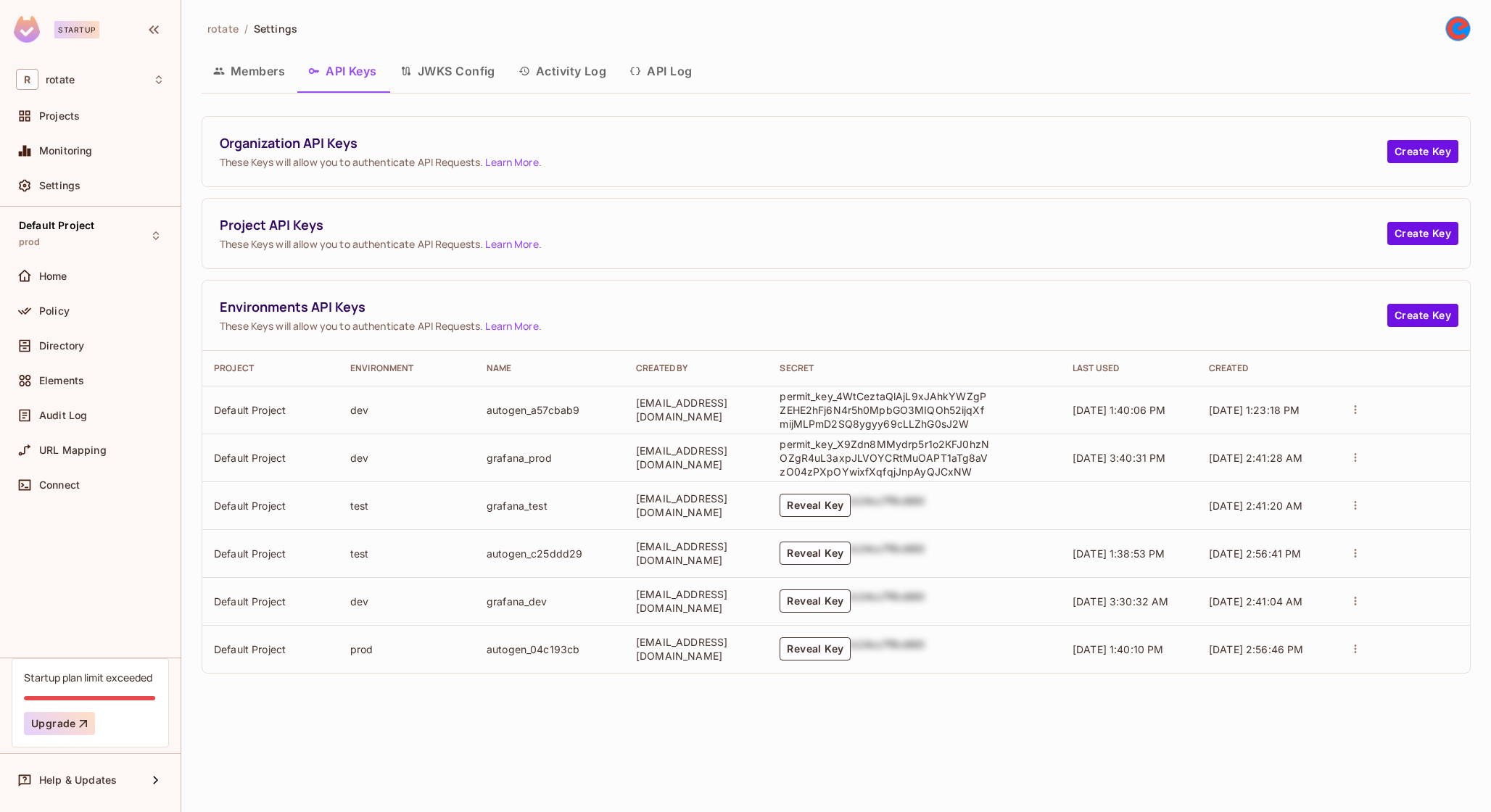
click at [720, 425] on td "[EMAIL_ADDRESS][DOMAIN_NAME]" at bounding box center [696, 410] width 143 height 48
click at [848, 390] on p "permit_key_4WtCeztaQlAjL9xJAhkYWZgPZEHE2hFj6N4r5h0MpbGO3MIQOh52ijqXfmijMLPmD2SQ…" at bounding box center [884, 410] width 210 height 42
click at [926, 418] on p "permit_key_4WtCeztaQlAjL9xJAhkYWZgPZEHE2hFj6N4r5h0MpbGO3MIQOh52ijqXfmijMLPmD2SQ…" at bounding box center [884, 410] width 210 height 42
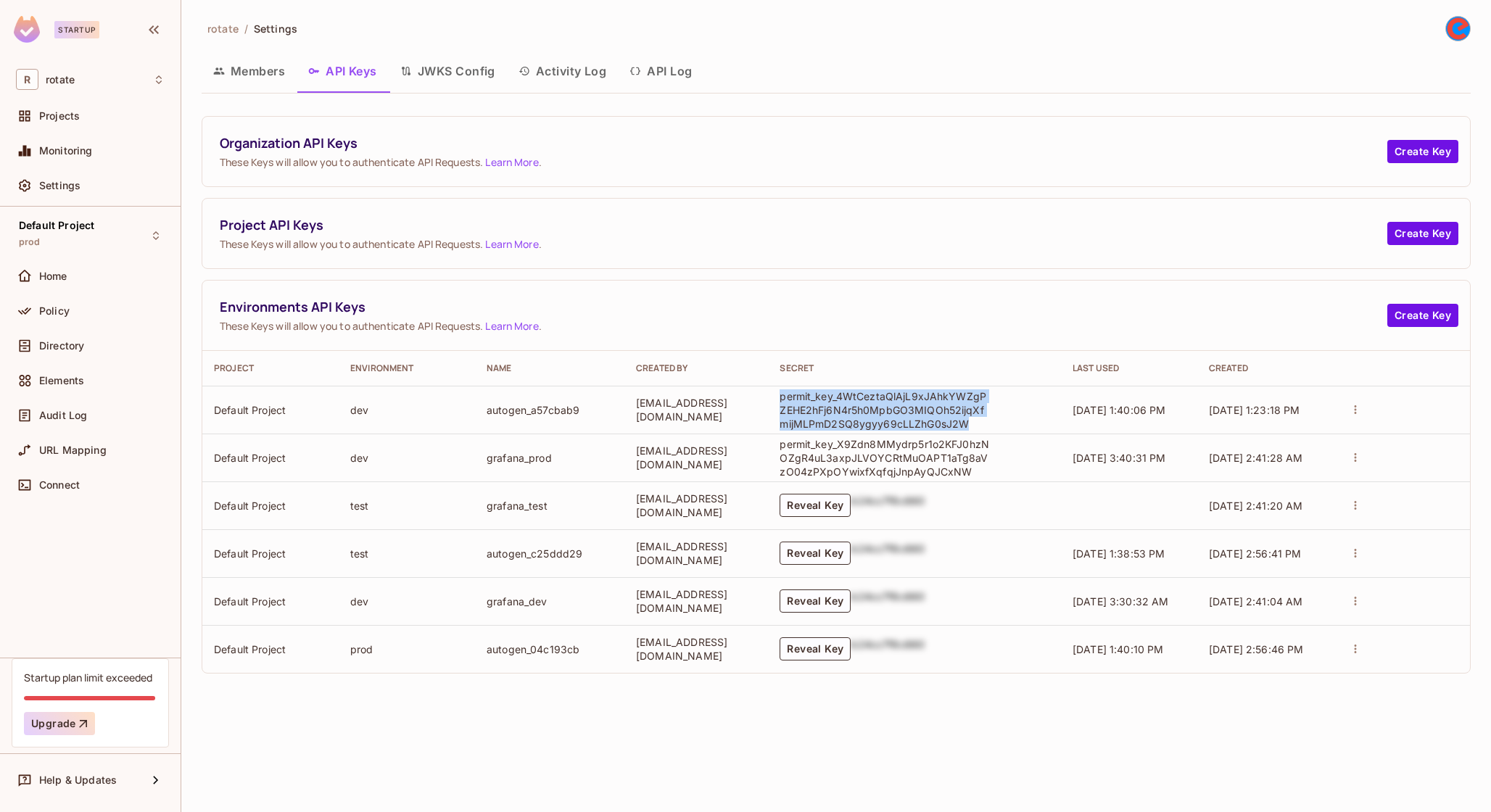
click at [926, 418] on p "permit_key_4WtCeztaQlAjL9xJAhkYWZgPZEHE2hFj6N4r5h0MpbGO3MIQOh52ijqXfmijMLPmD2SQ…" at bounding box center [884, 410] width 210 height 42
click at [721, 688] on div "rotate / Settings Members API Keys JWKS Config Activity Log API Log Organizatio…" at bounding box center [836, 406] width 1310 height 812
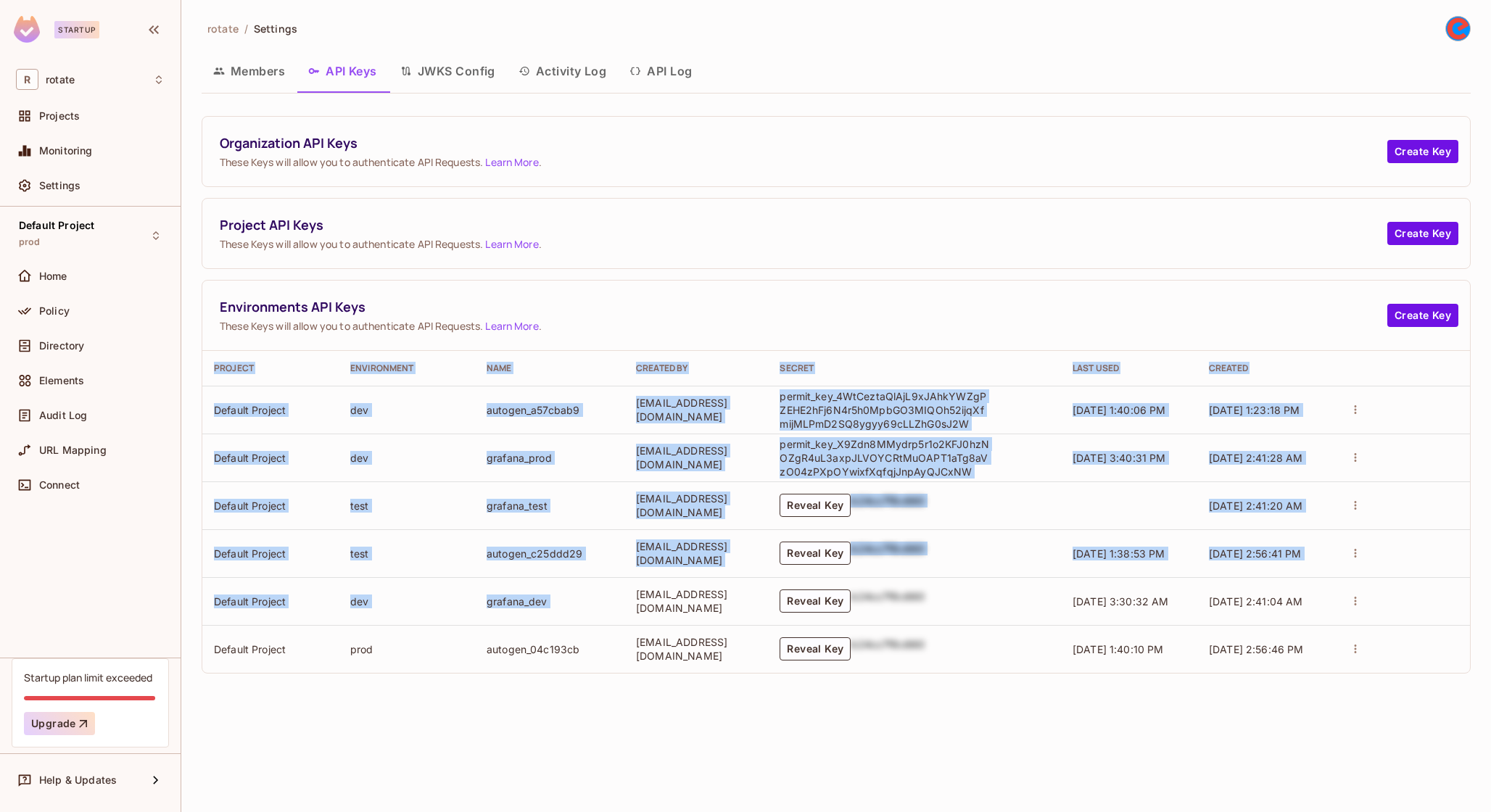
drag, startPoint x: 718, startPoint y: 584, endPoint x: 718, endPoint y: 683, distance: 99.0
click at [718, 681] on div "Organization API Keys These Keys will allow you to authenticate API Requests. L…" at bounding box center [836, 395] width 1269 height 580
click at [718, 683] on div "Organization API Keys These Keys will allow you to authenticate API Requests. L…" at bounding box center [836, 395] width 1269 height 580
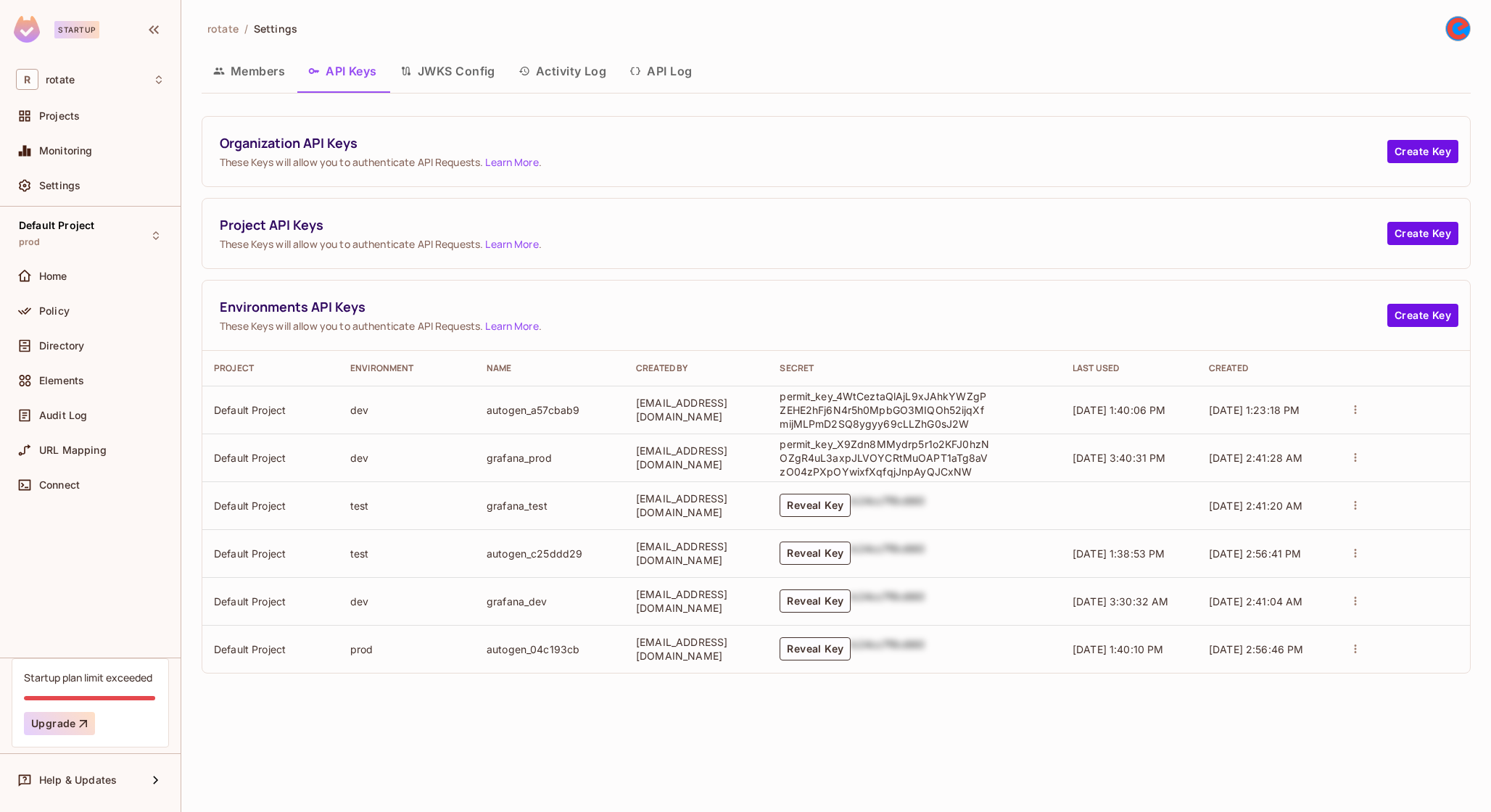
click at [828, 413] on p "permit_key_4WtCeztaQlAjL9xJAhkYWZgPZEHE2hFj6N4r5h0MpbGO3MIQOh52ijqXfmijMLPmD2SQ…" at bounding box center [884, 410] width 210 height 42
click at [849, 419] on p "permit_key_4WtCeztaQlAjL9xJAhkYWZgPZEHE2hFj6N4r5h0MpbGO3MIQOh52ijqXfmijMLPmD2SQ…" at bounding box center [884, 410] width 210 height 42
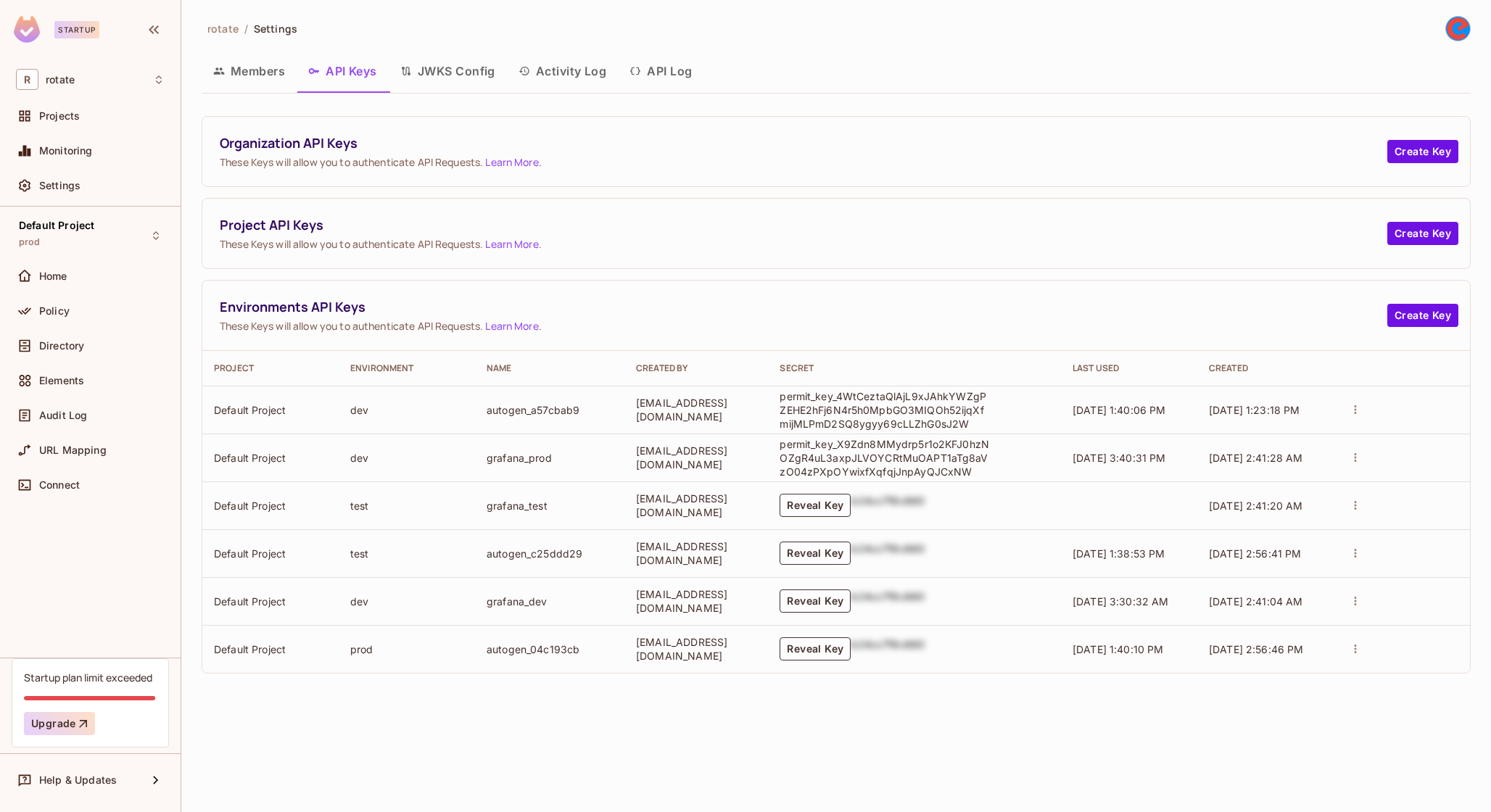
click at [599, 222] on span "Project API Keys" at bounding box center [803, 225] width 1168 height 18
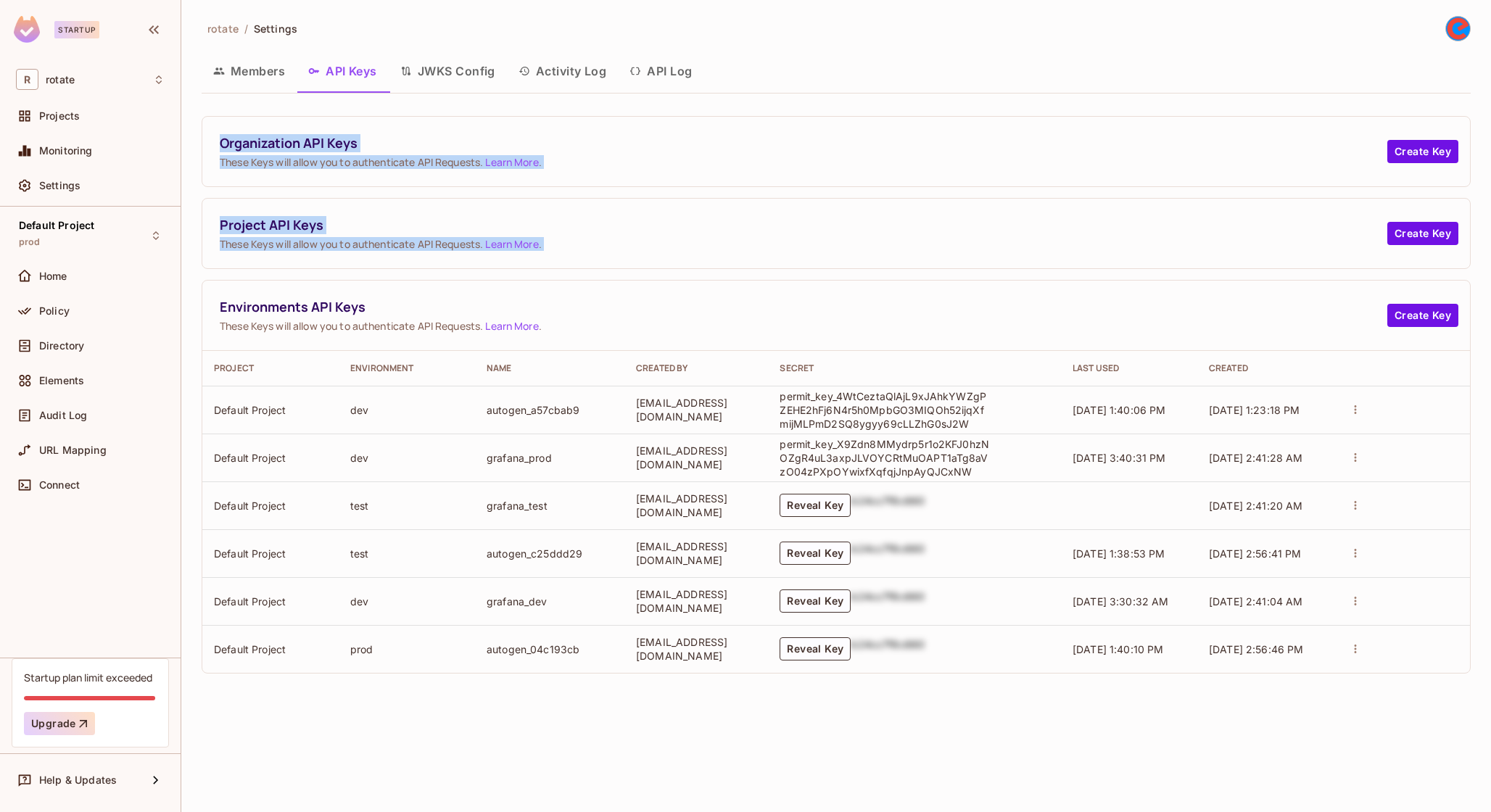
drag, startPoint x: 416, startPoint y: 164, endPoint x: 416, endPoint y: 295, distance: 131.0
click at [416, 295] on div "Organization API Keys These Keys will allow you to authenticate API Requests. L…" at bounding box center [836, 395] width 1269 height 557
click at [416, 295] on div "Environments API Keys These Keys will allow you to authenticate API Requests. L…" at bounding box center [836, 315] width 1268 height 71
